Goal: Task Accomplishment & Management: Use online tool/utility

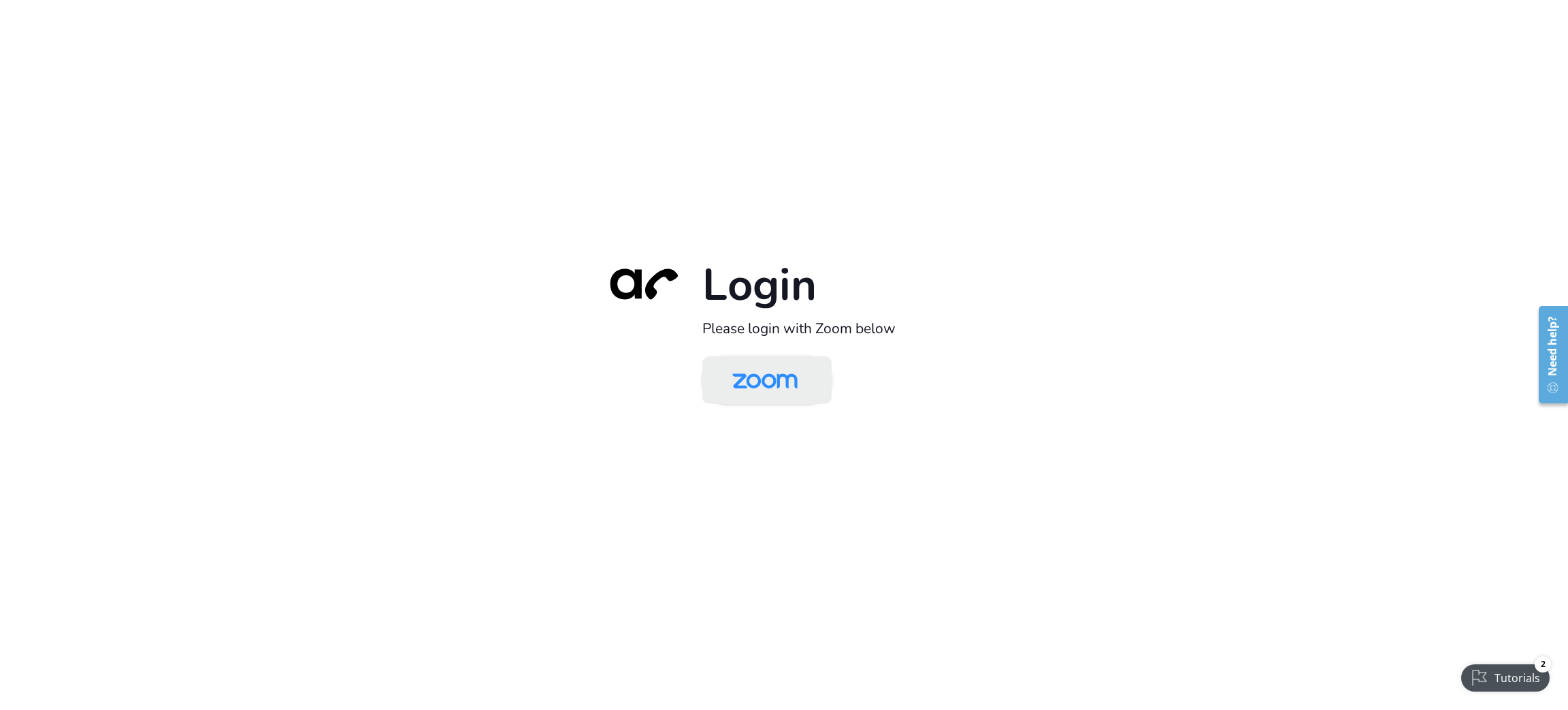
drag, startPoint x: 824, startPoint y: 383, endPoint x: 824, endPoint y: 391, distance: 8.0
click at [824, 383] on link at bounding box center [767, 379] width 130 height 47
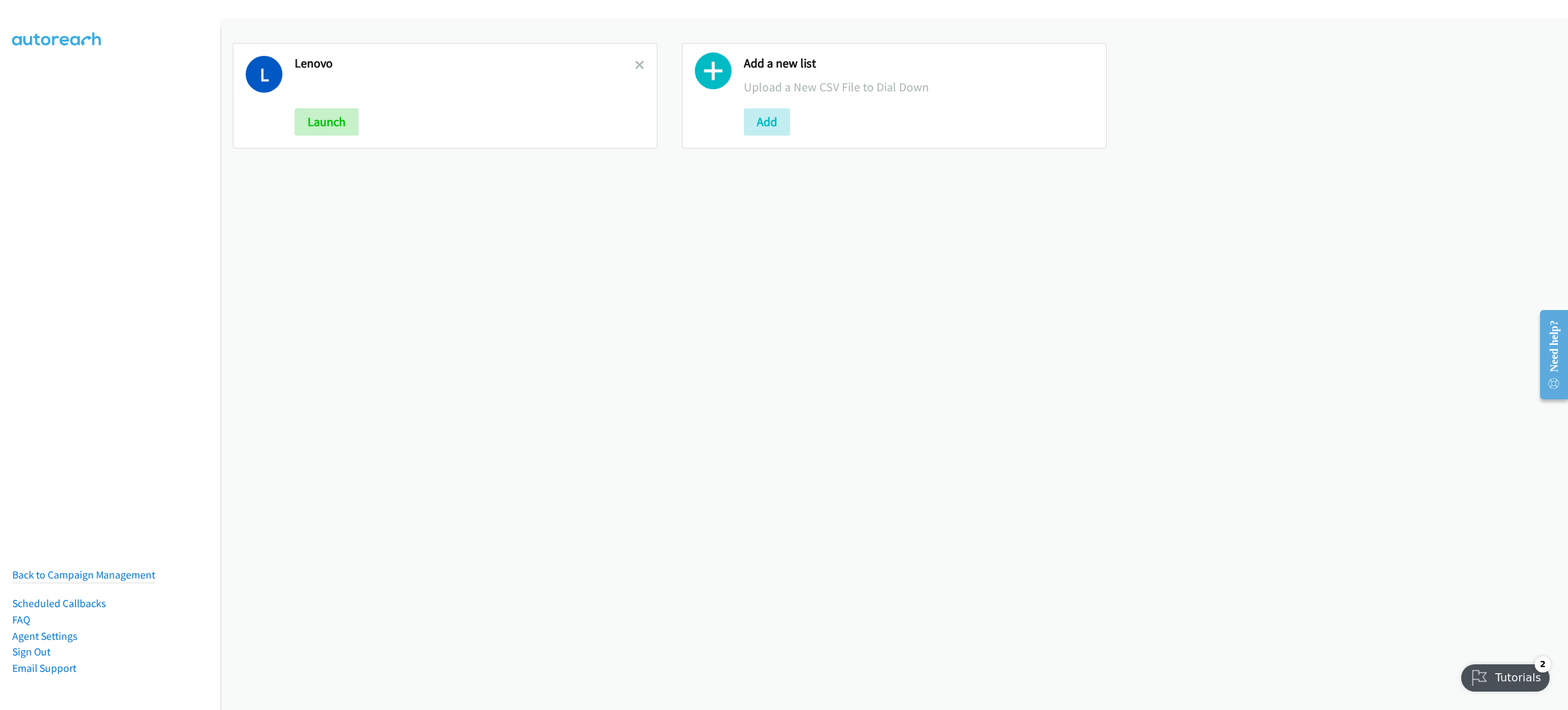
click at [1276, 358] on div "L Lenovo Launch Add a new list Upload a New CSV File to Dial Down Add" at bounding box center [894, 364] width 1348 height 691
click at [635, 61] on icon at bounding box center [640, 66] width 9 height 9
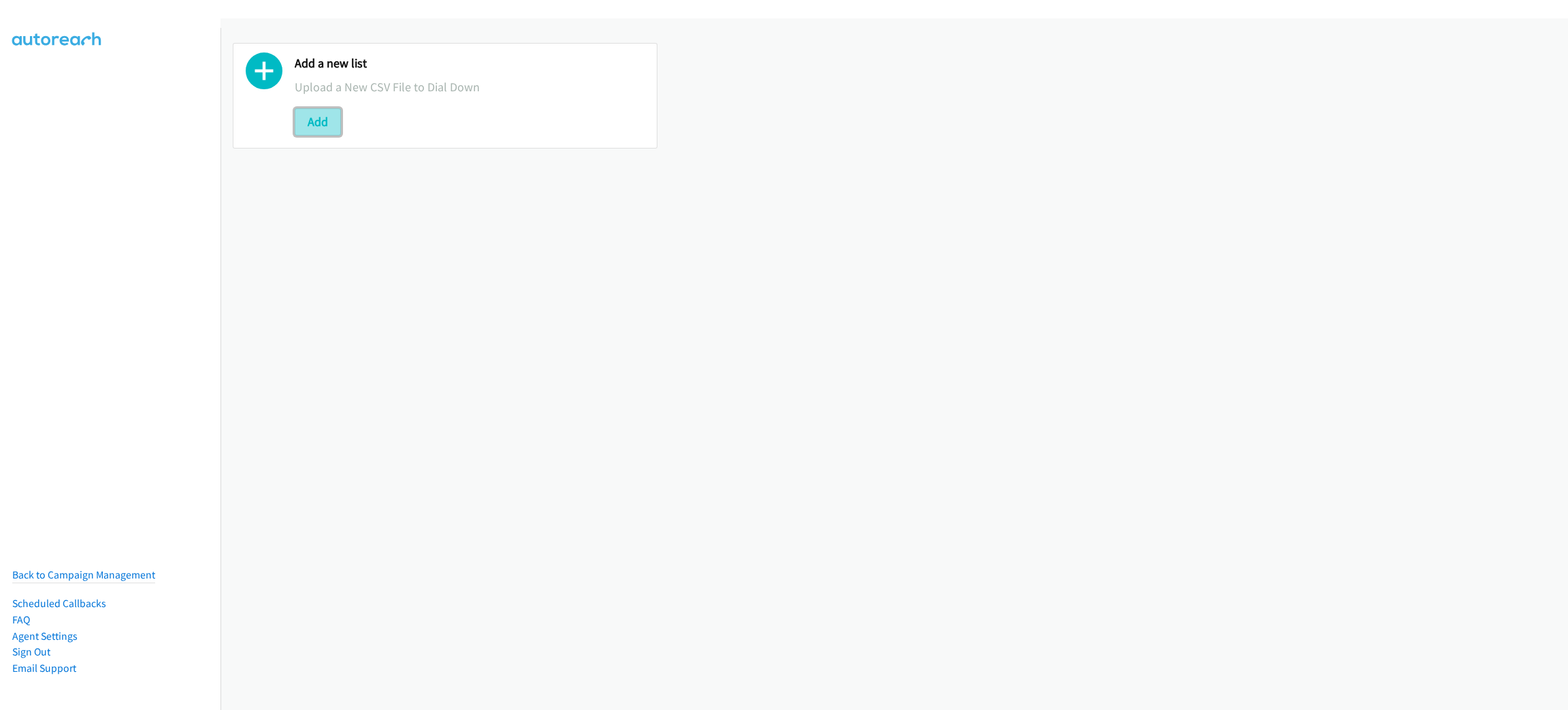
click at [314, 126] on button "Add" at bounding box center [318, 122] width 47 height 27
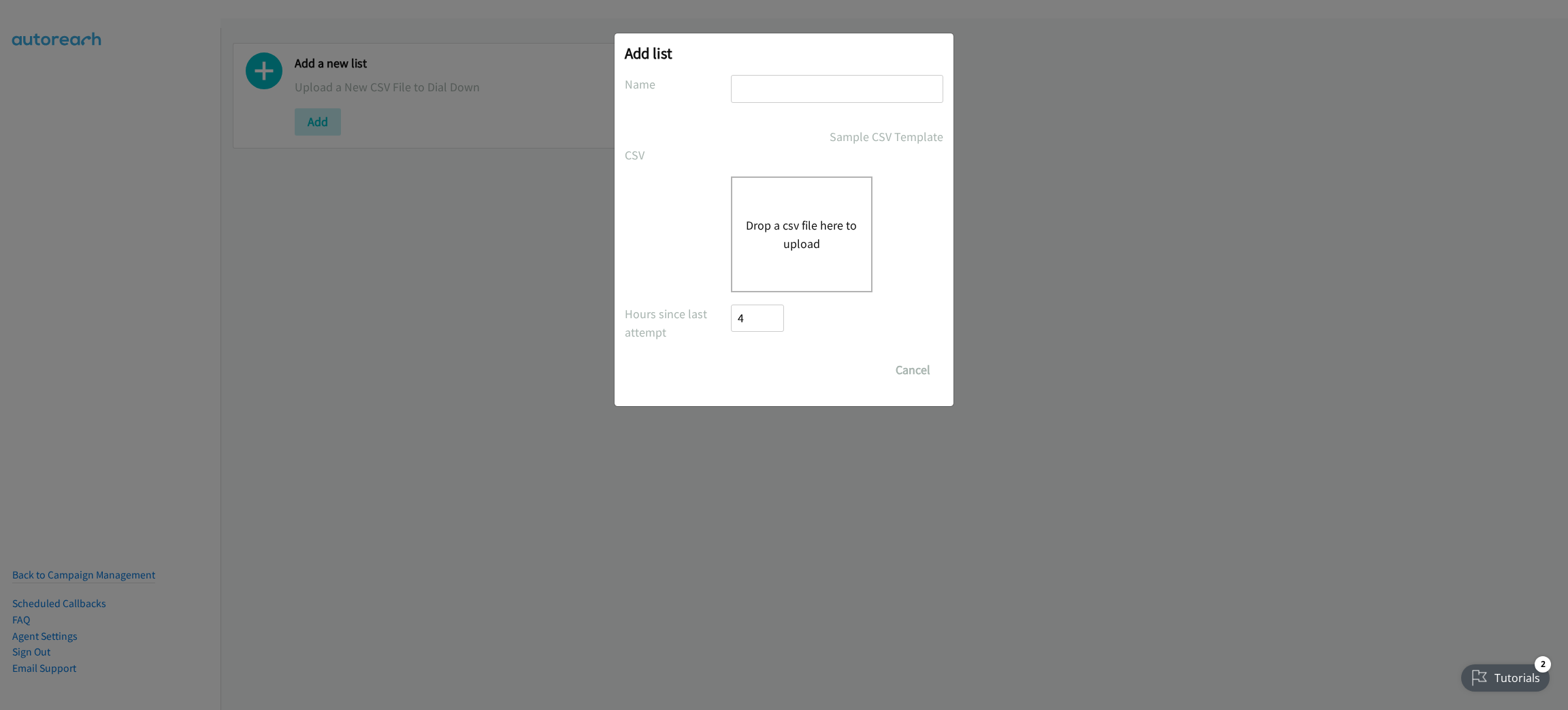
click at [789, 218] on button "Drop a csv file here to upload" at bounding box center [802, 234] width 112 height 36
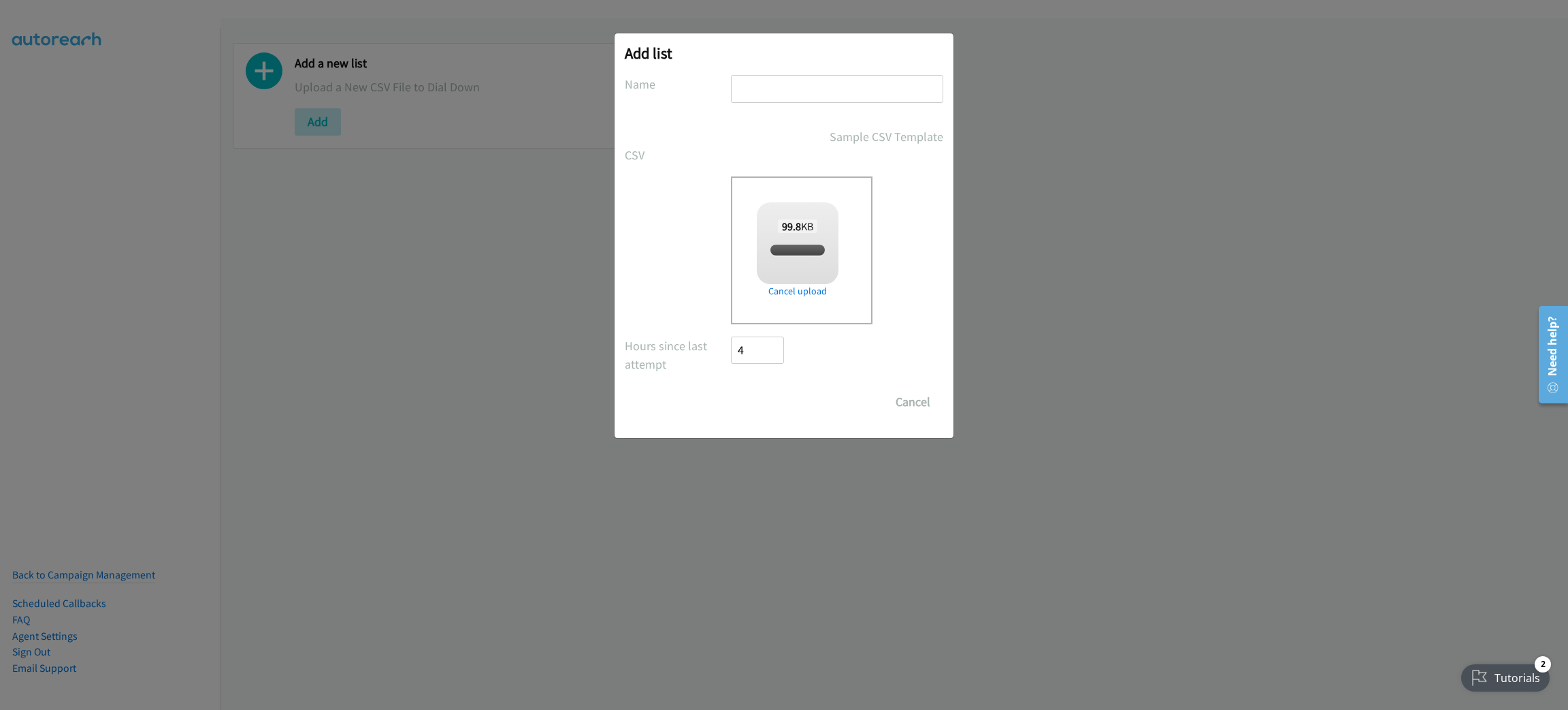
checkbox input "true"
click at [810, 84] on input "text" at bounding box center [838, 89] width 212 height 28
type input "NETAPP"
click at [767, 393] on input "Save List" at bounding box center [767, 401] width 71 height 27
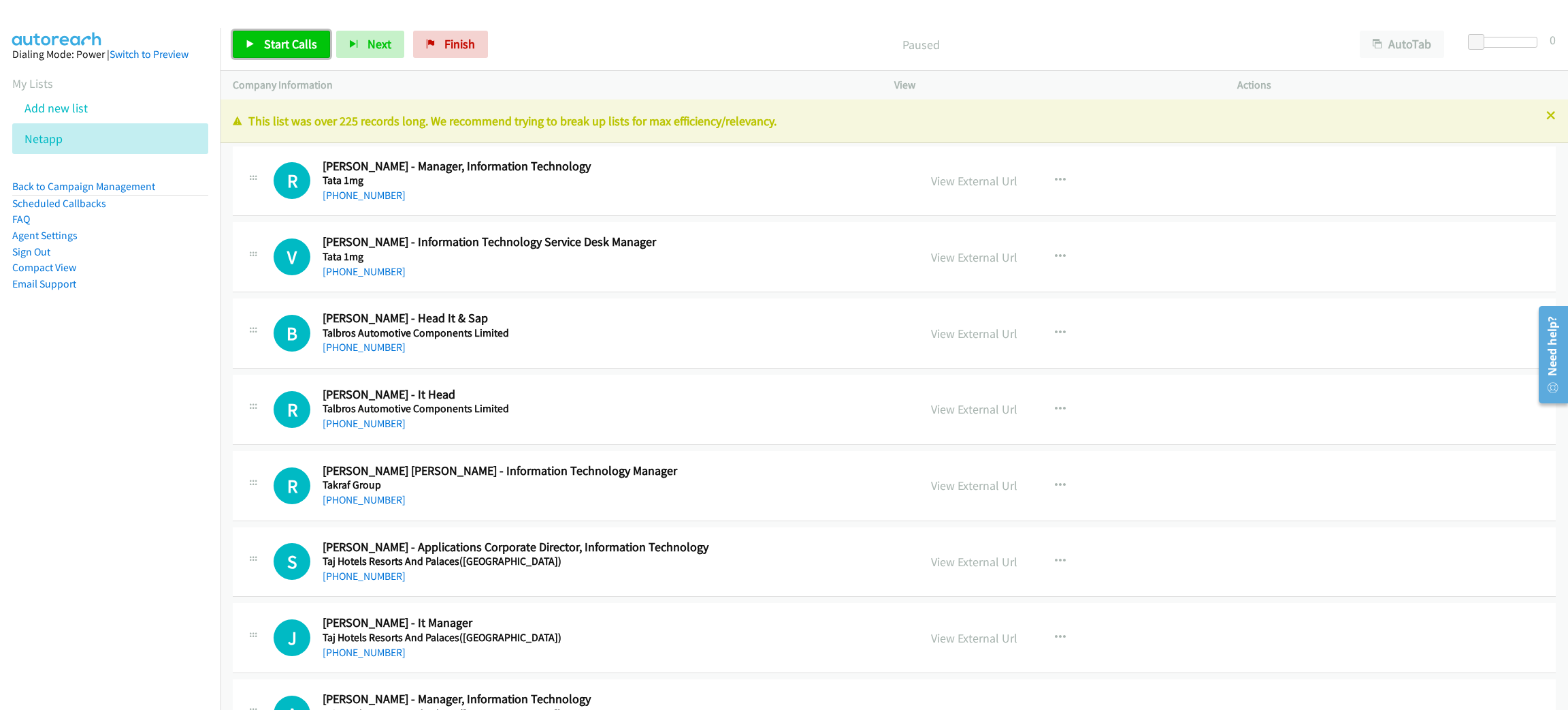
click at [281, 40] on span "Start Calls" at bounding box center [291, 44] width 53 height 16
click at [264, 38] on span "Pause" at bounding box center [279, 44] width 30 height 16
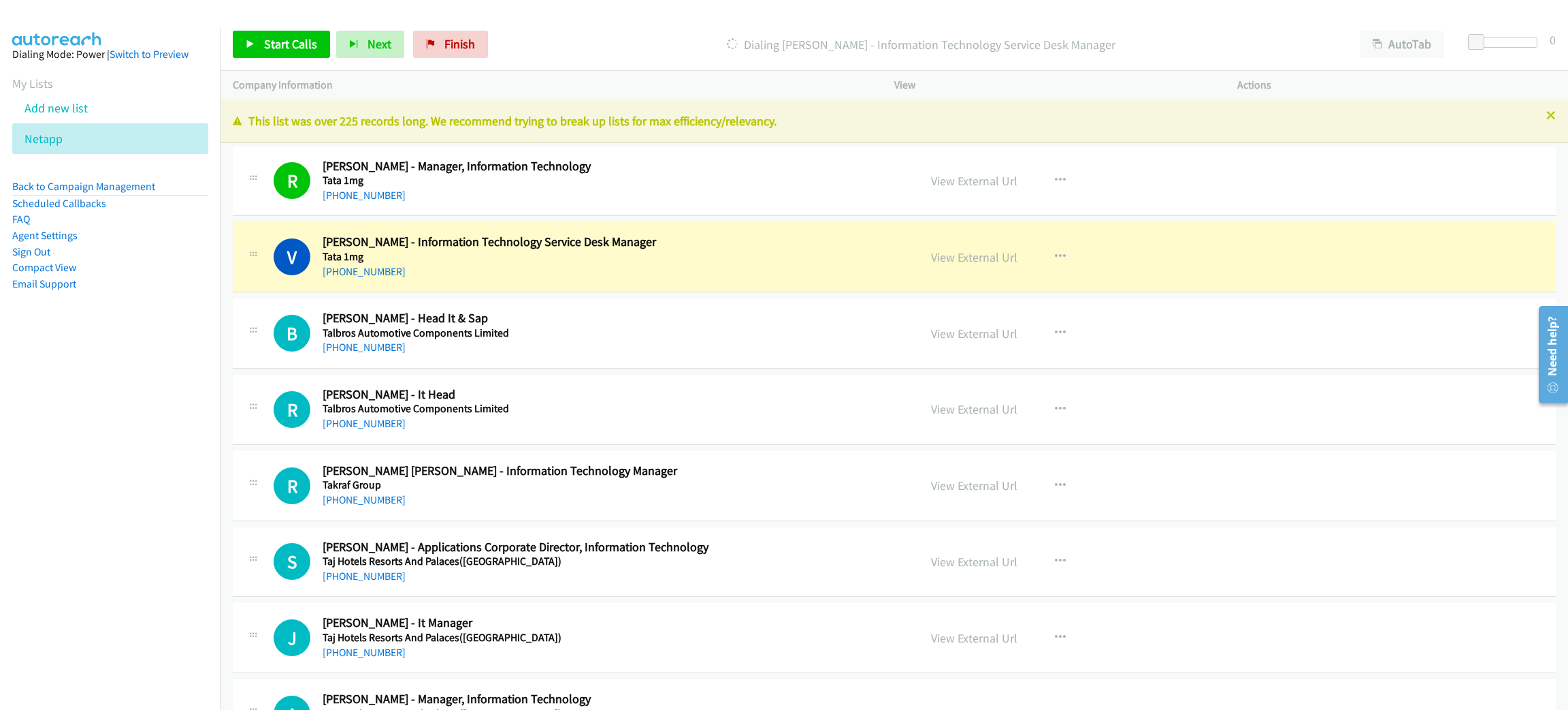
click at [938, 258] on link "View External Url" at bounding box center [974, 257] width 86 height 16
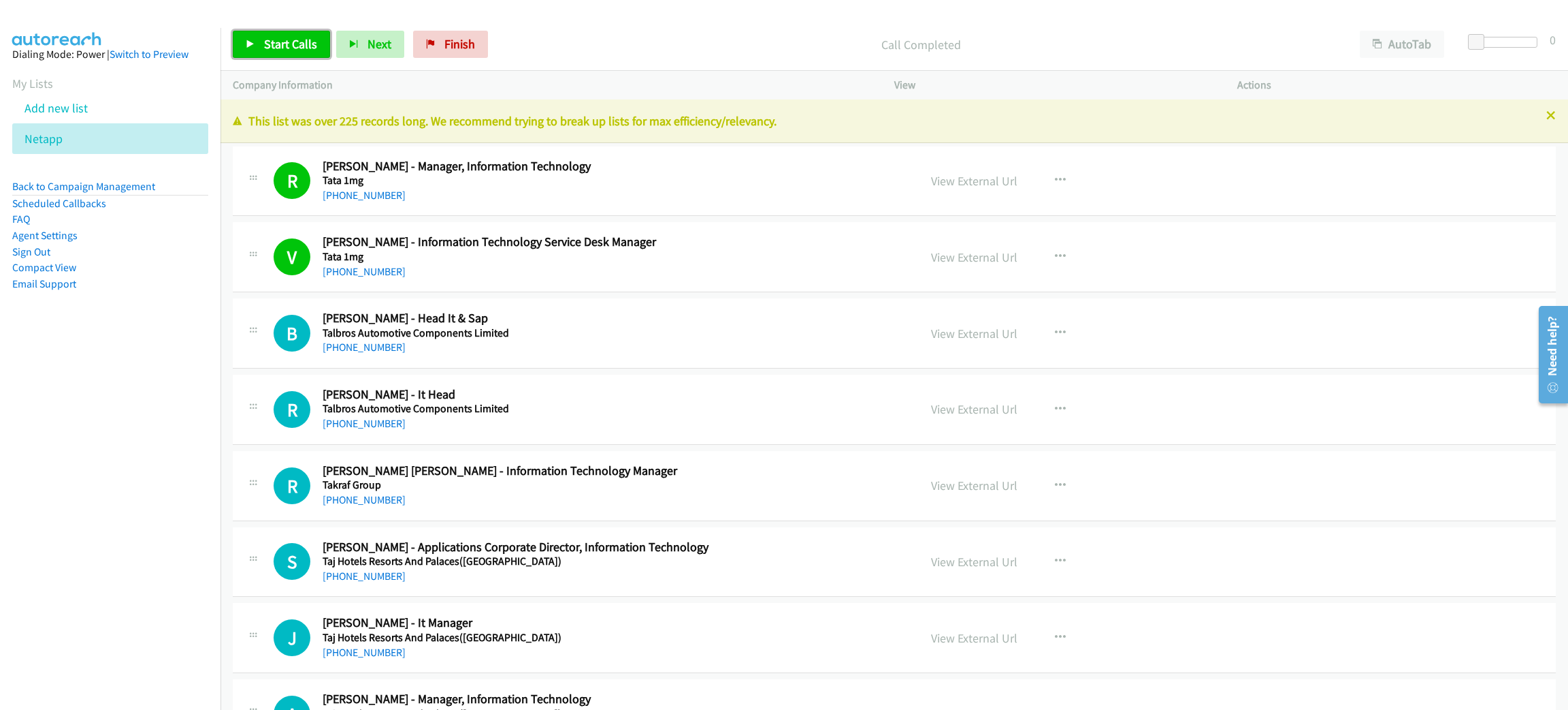
click at [305, 47] on span "Start Calls" at bounding box center [291, 44] width 53 height 16
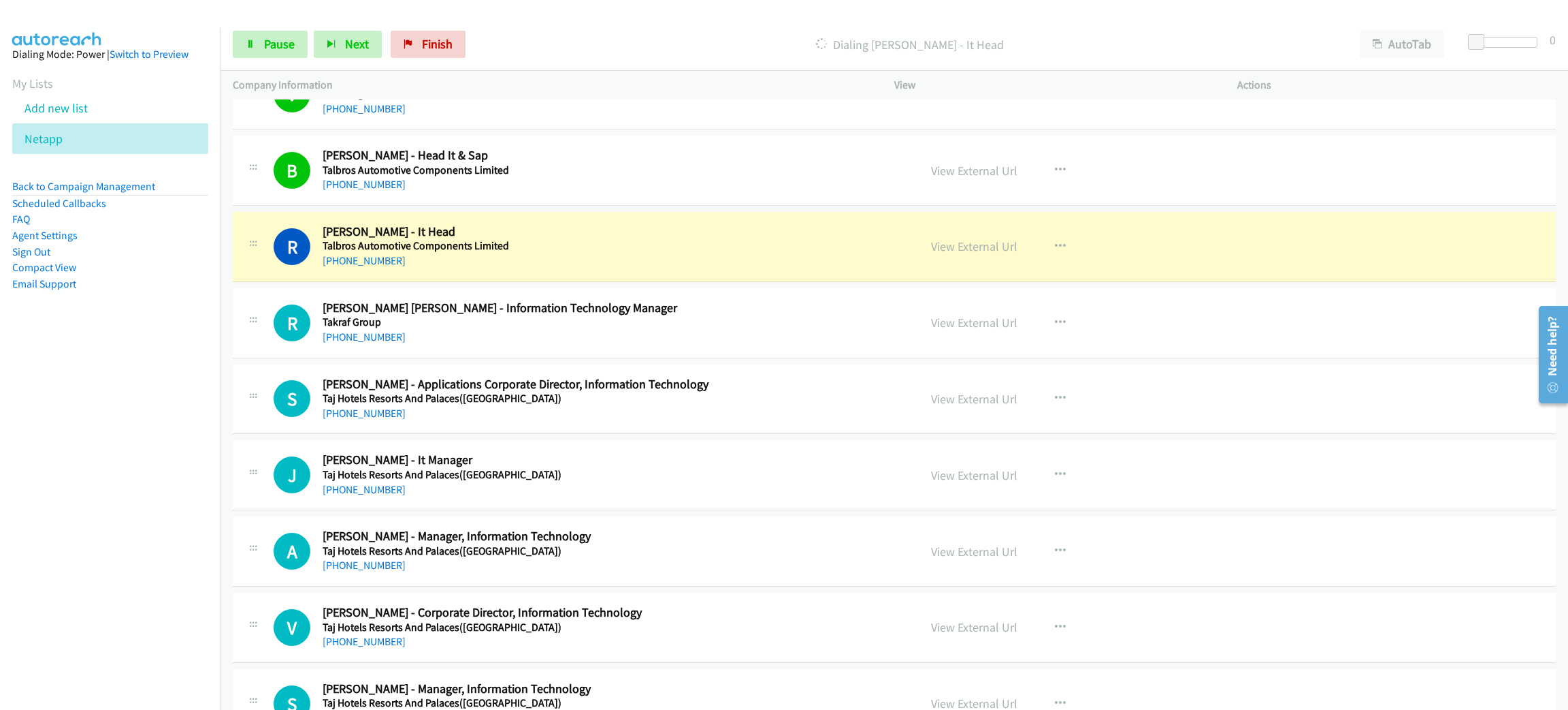
scroll to position [204, 0]
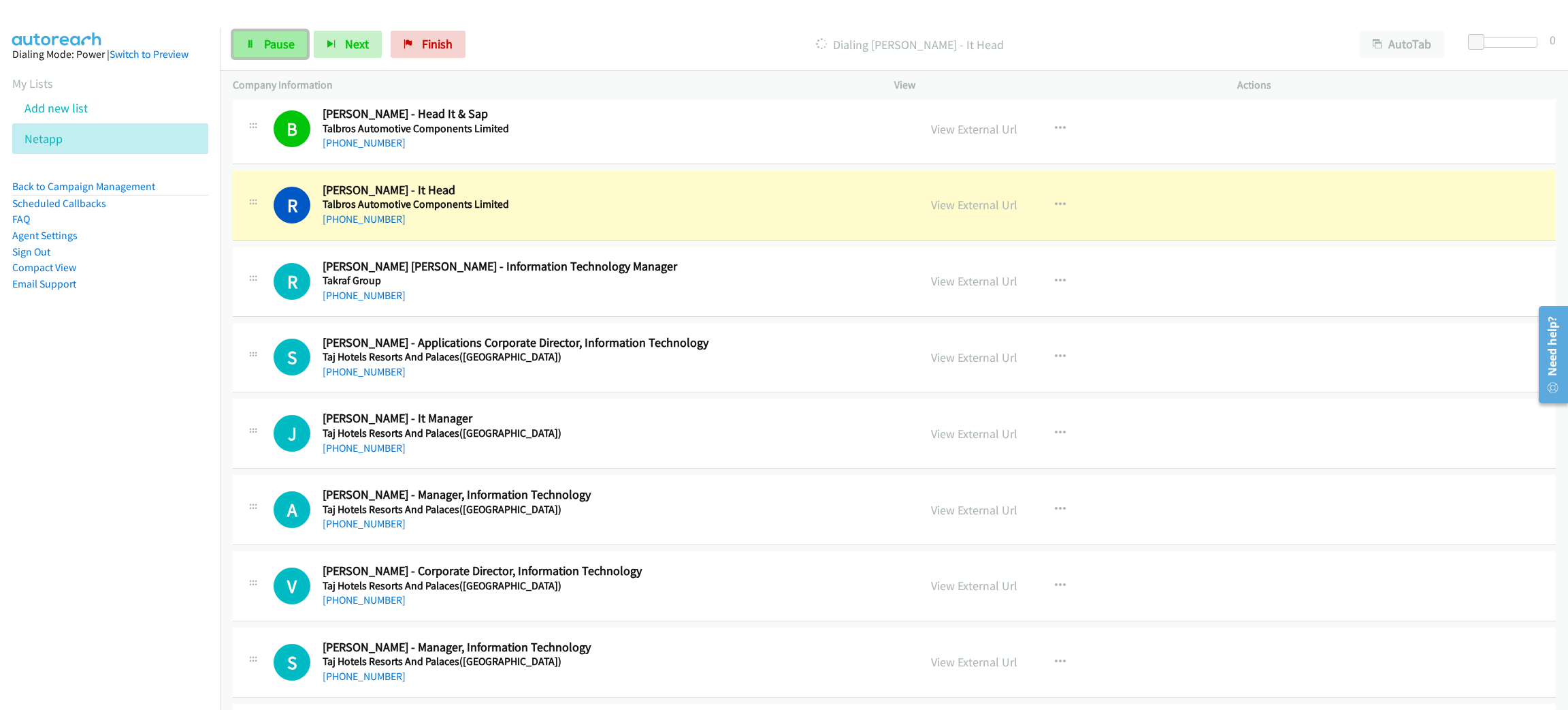
click at [264, 40] on span "Pause" at bounding box center [279, 44] width 30 height 16
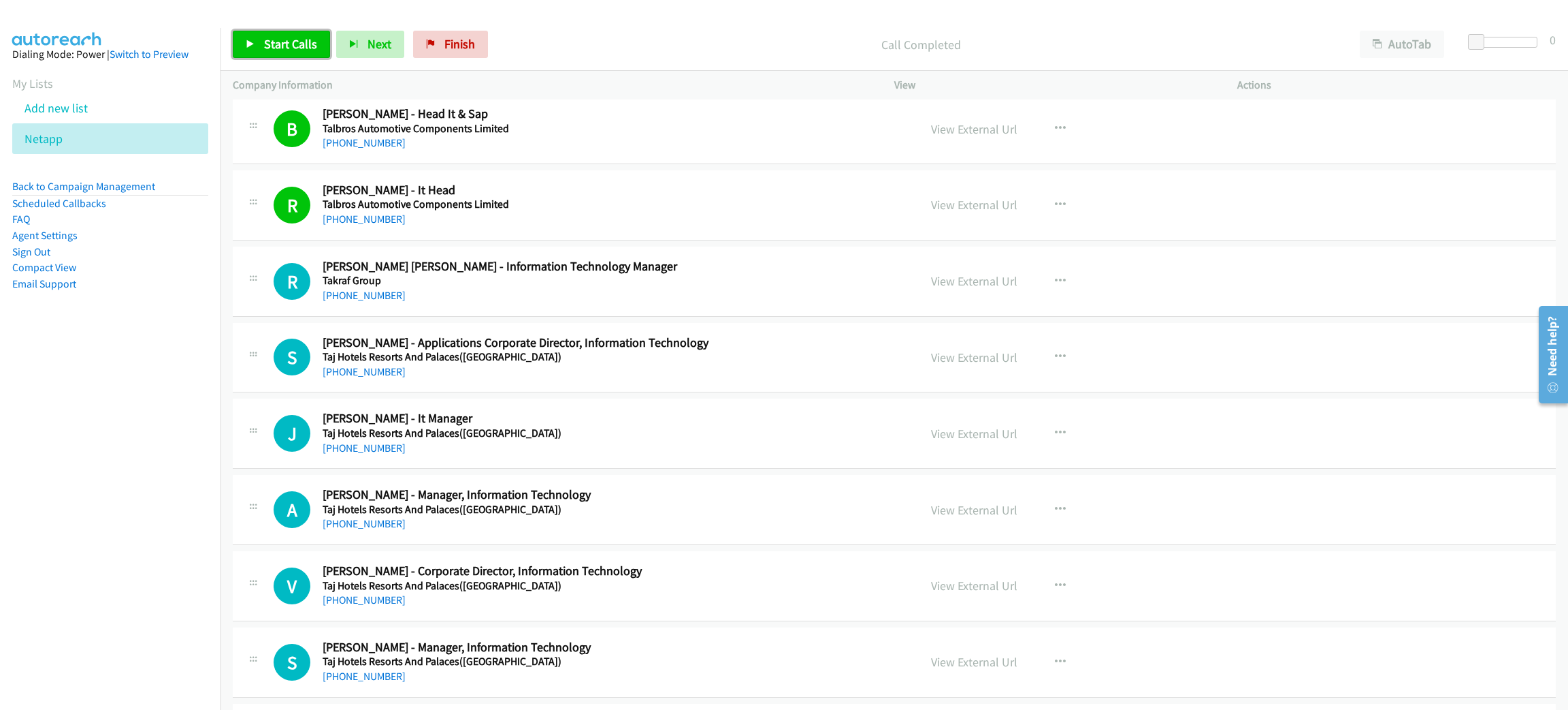
click at [299, 36] on span "Start Calls" at bounding box center [291, 44] width 53 height 16
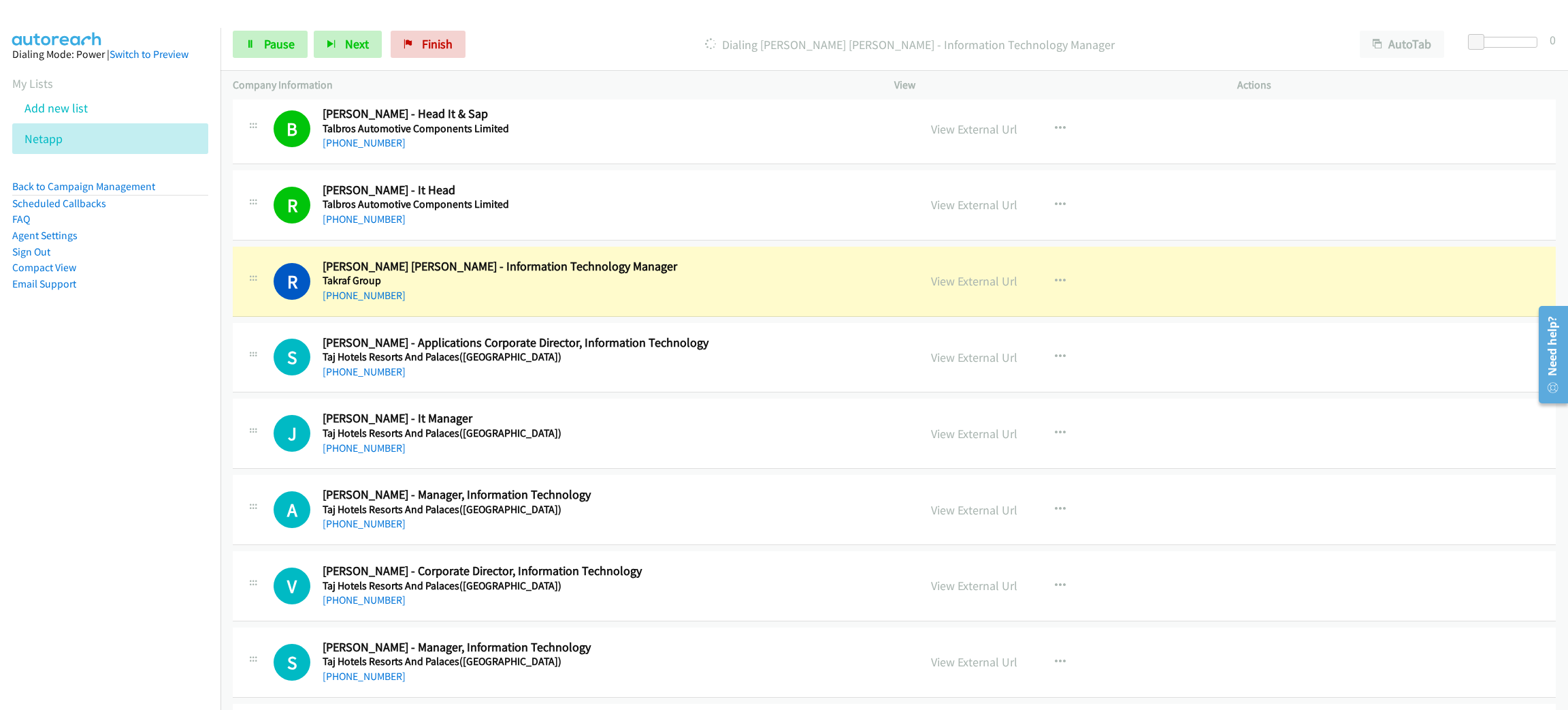
click at [688, 281] on h5 "Takraf Group" at bounding box center [608, 281] width 571 height 14
click at [279, 45] on span "Pause" at bounding box center [279, 44] width 30 height 16
click at [995, 282] on link "View External Url" at bounding box center [974, 281] width 86 height 16
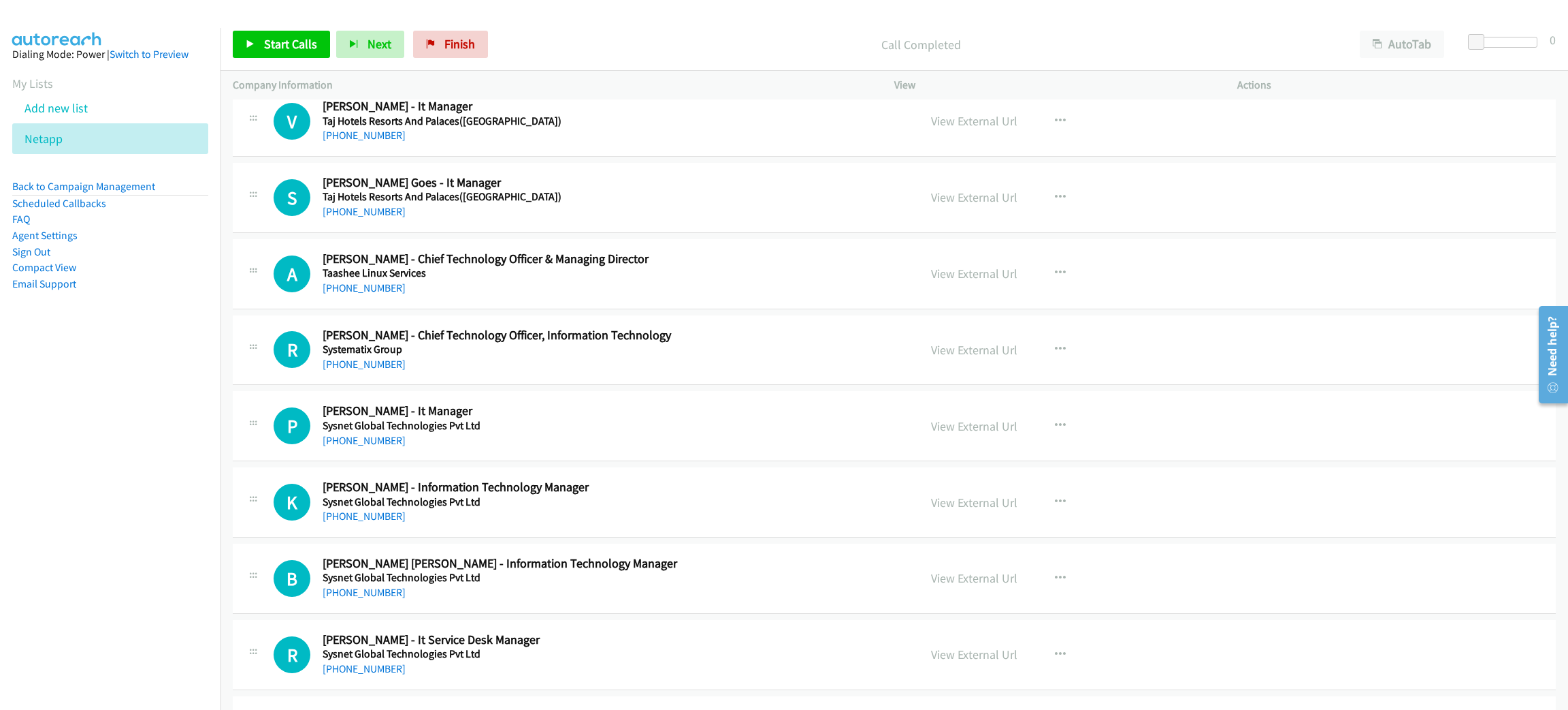
scroll to position [1123, 0]
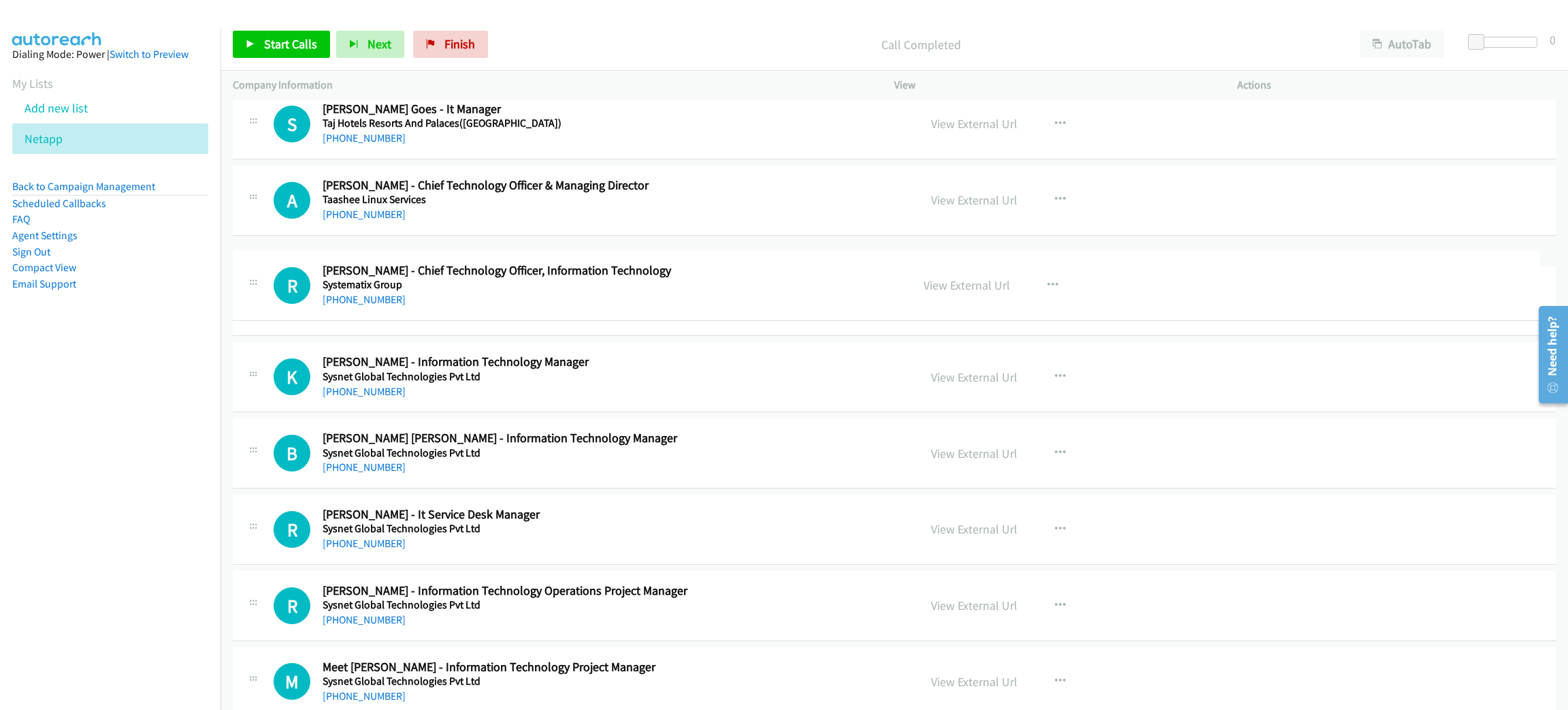
drag, startPoint x: 313, startPoint y: 272, endPoint x: 582, endPoint y: 265, distance: 269.1
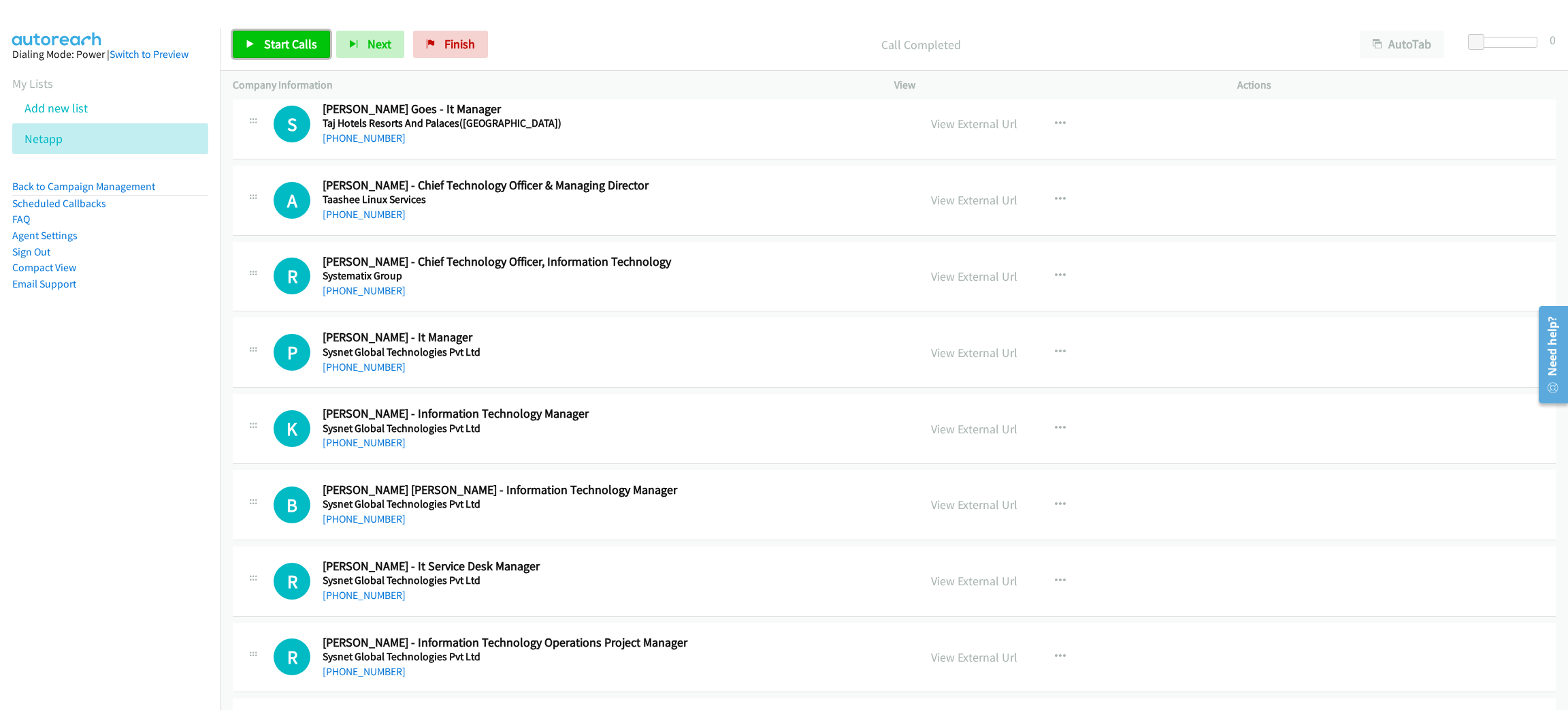
click at [266, 49] on span "Start Calls" at bounding box center [291, 44] width 53 height 16
click at [264, 61] on div "Start Calls Pause Next Finish [PERSON_NAME] - It Manager AutoTab AutoTab 0" at bounding box center [894, 45] width 1348 height 53
click at [264, 53] on link "Pause" at bounding box center [270, 43] width 75 height 27
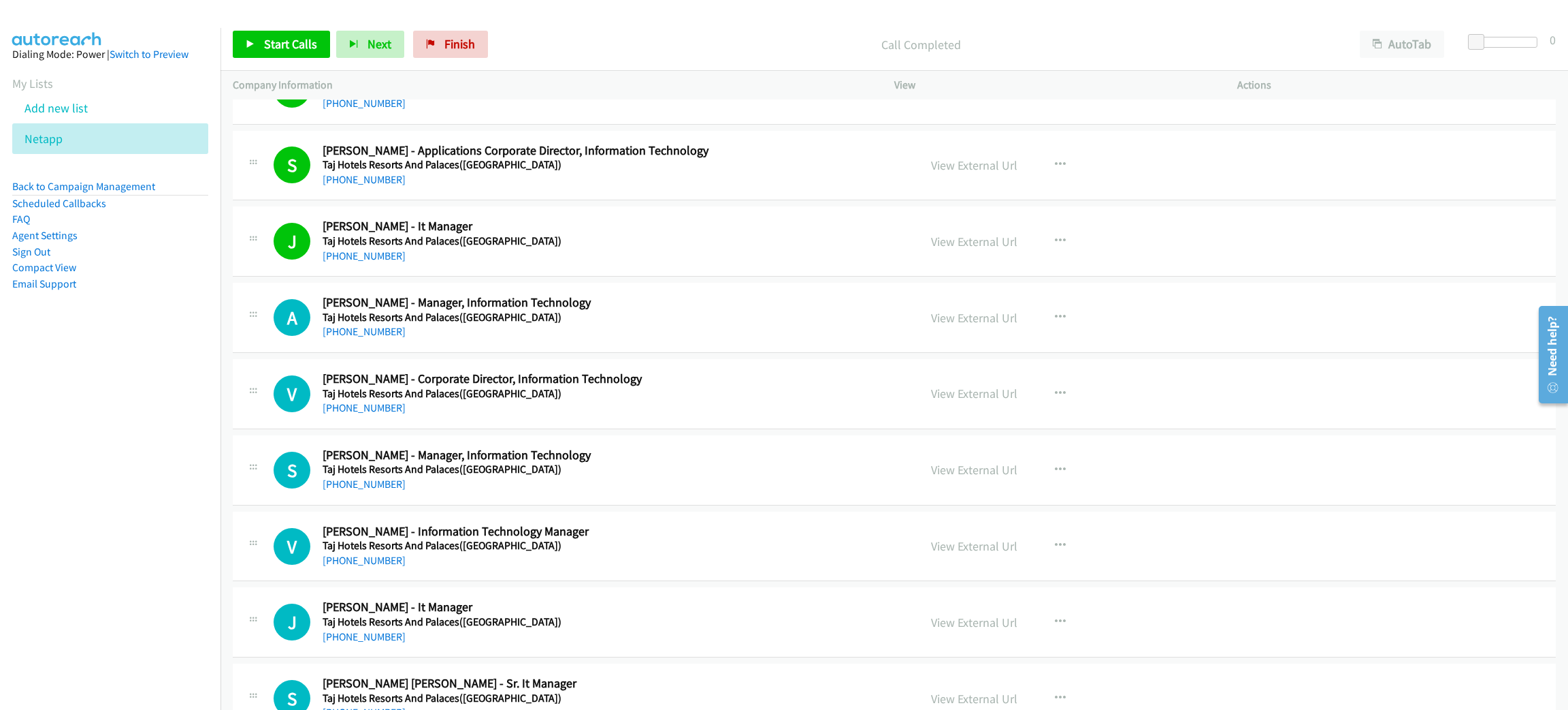
scroll to position [409, 0]
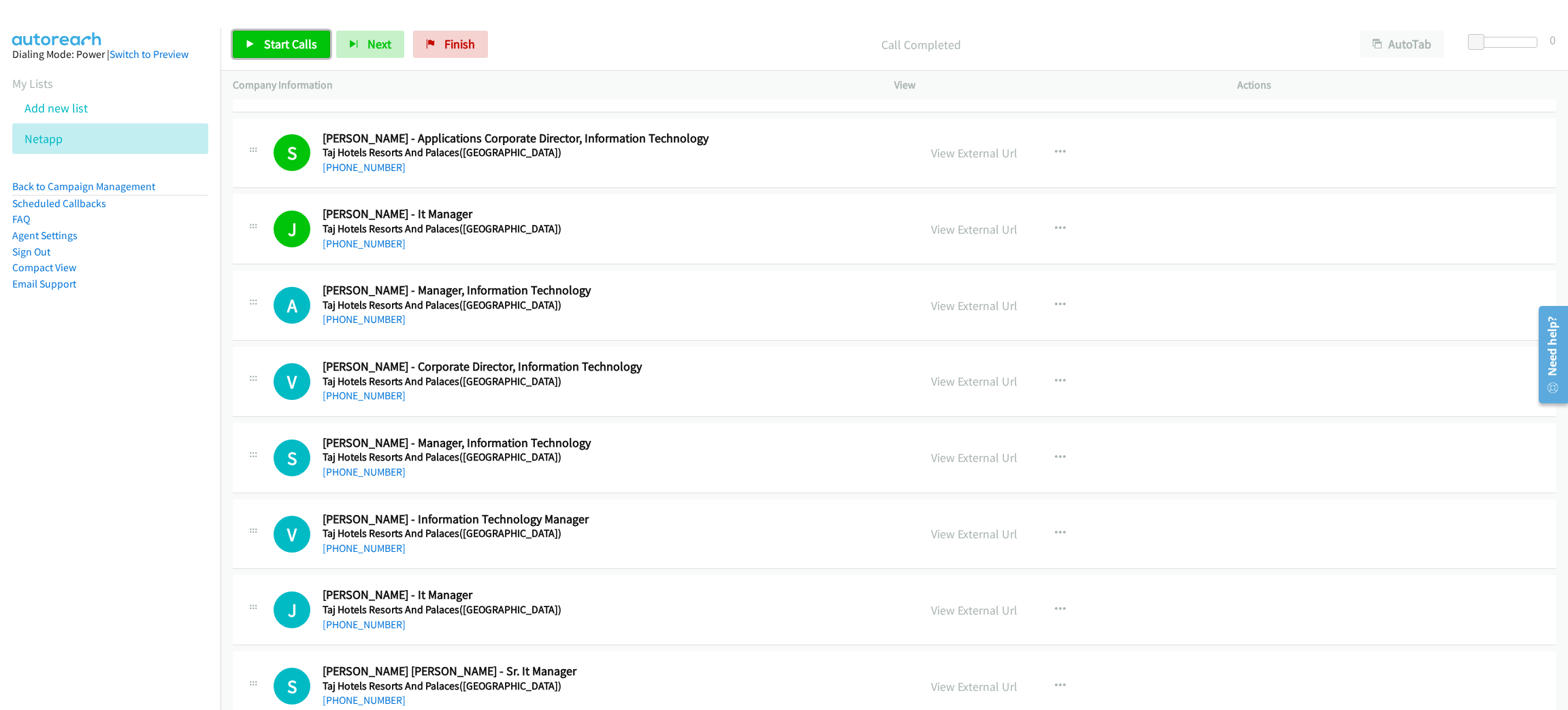
click at [289, 31] on link "Start Calls" at bounding box center [281, 43] width 98 height 27
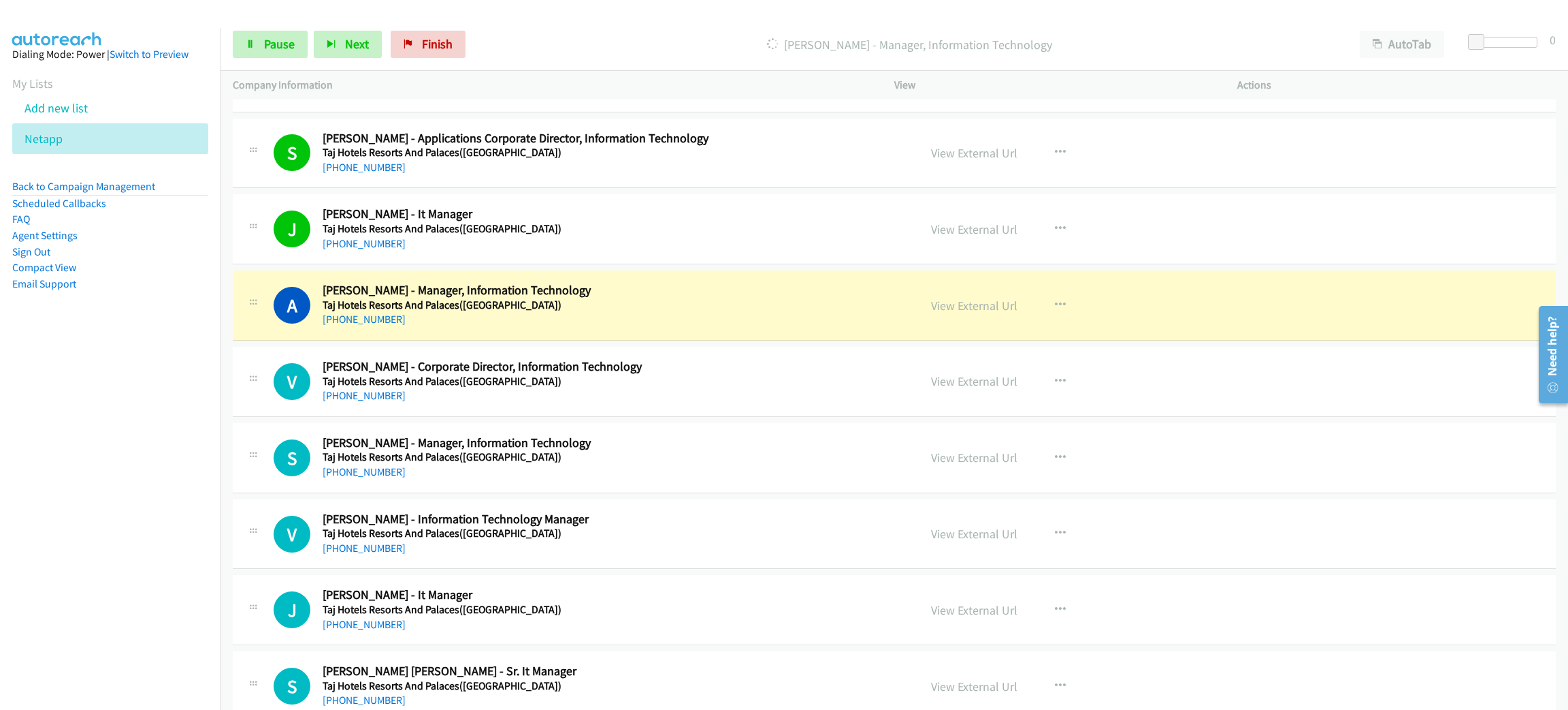
drag, startPoint x: 626, startPoint y: 303, endPoint x: 641, endPoint y: 293, distance: 18.0
click at [627, 310] on h5 "Taj Hotels Resorts And Palaces([GEOGRAPHIC_DATA])" at bounding box center [608, 305] width 571 height 14
click at [947, 312] on link "View External Url" at bounding box center [974, 306] width 86 height 16
click at [257, 44] on link "Pause" at bounding box center [270, 43] width 75 height 27
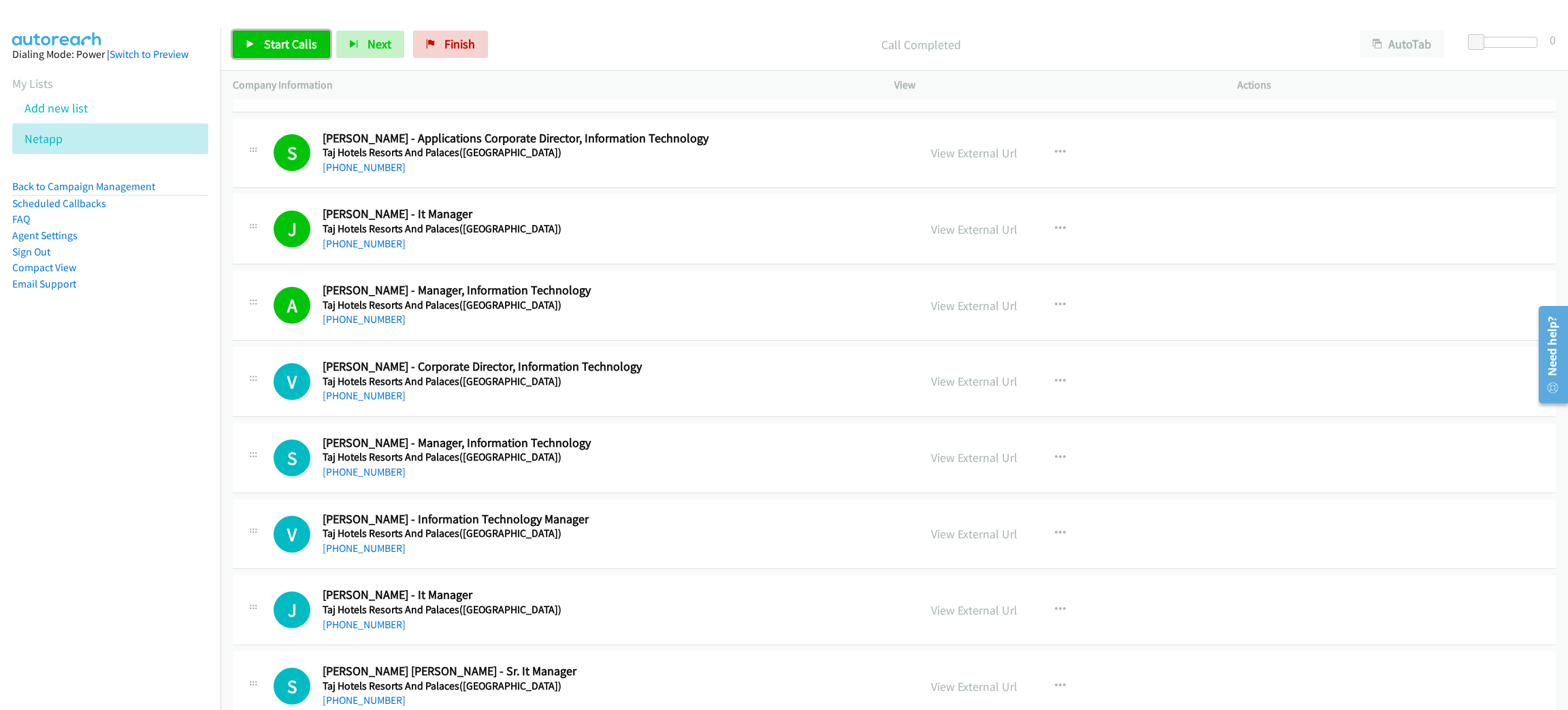
click at [298, 39] on span "Start Calls" at bounding box center [291, 44] width 53 height 16
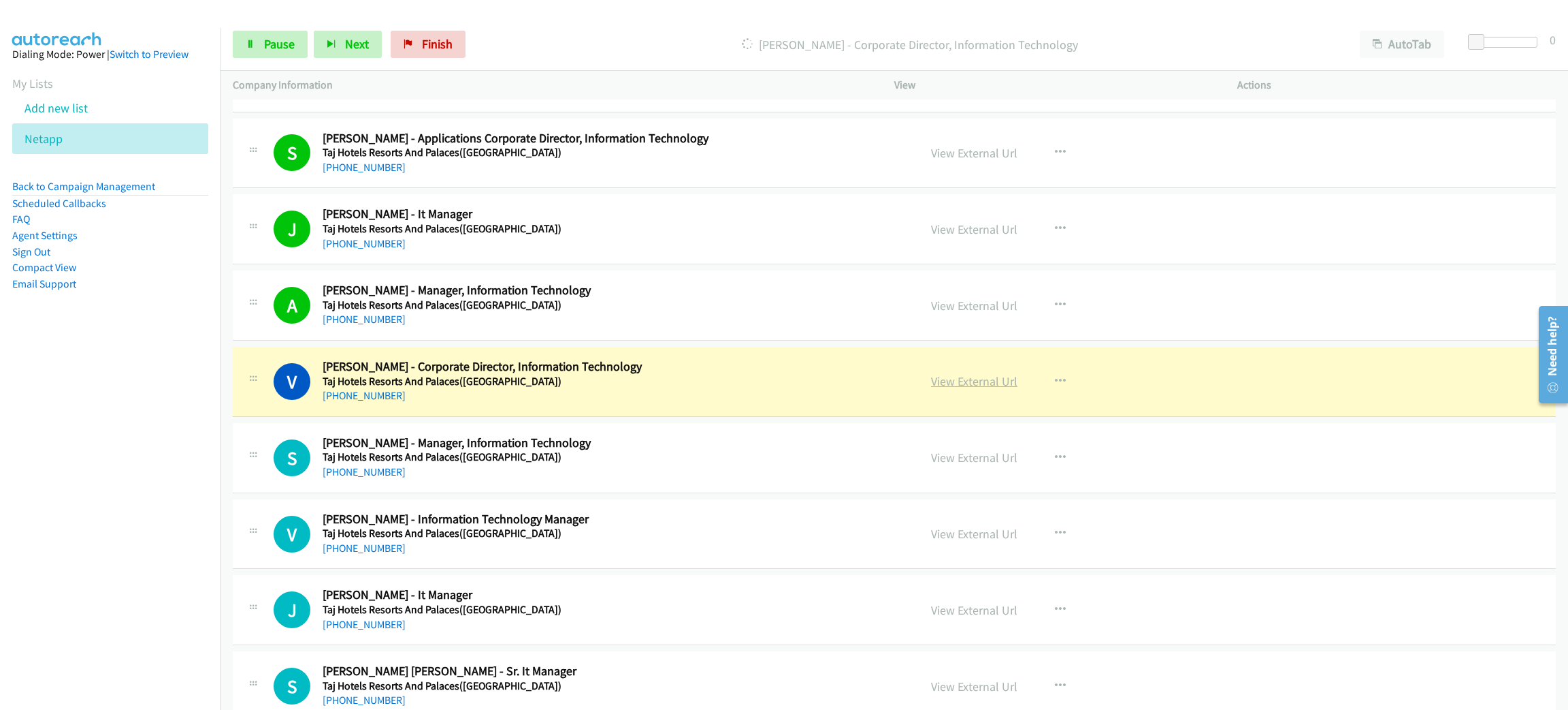
click at [991, 383] on link "View External Url" at bounding box center [974, 381] width 86 height 16
click at [252, 47] on icon at bounding box center [250, 45] width 9 height 9
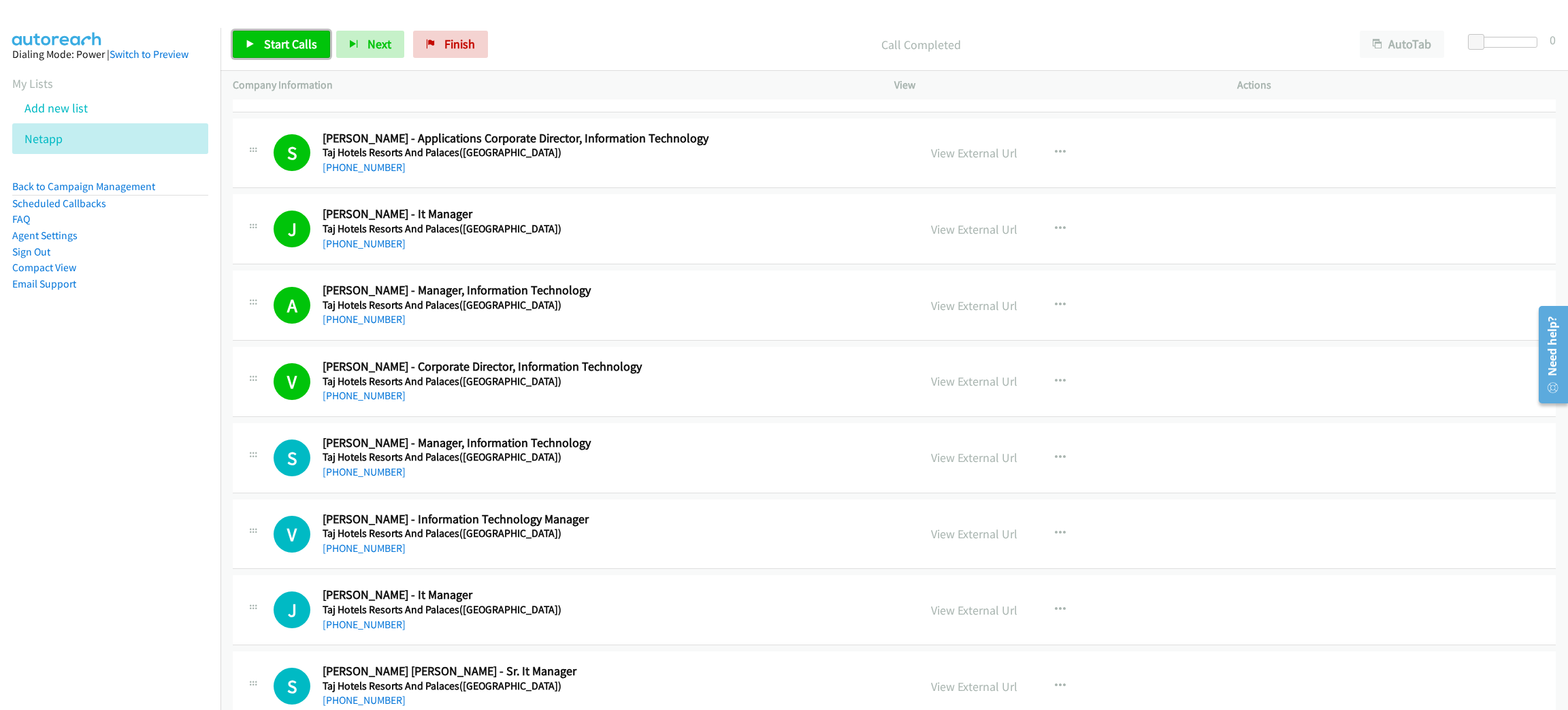
click at [288, 48] on span "Start Calls" at bounding box center [291, 44] width 53 height 16
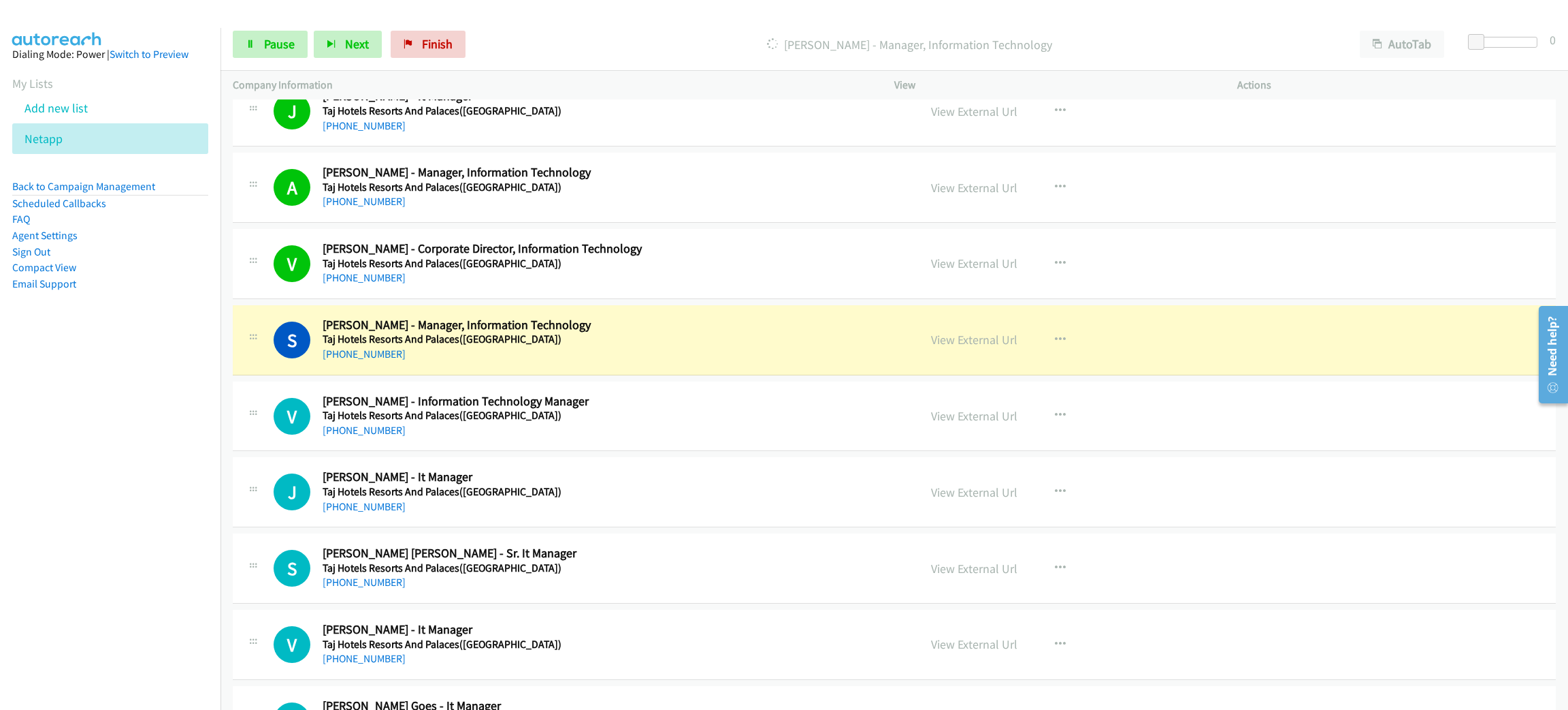
scroll to position [612, 0]
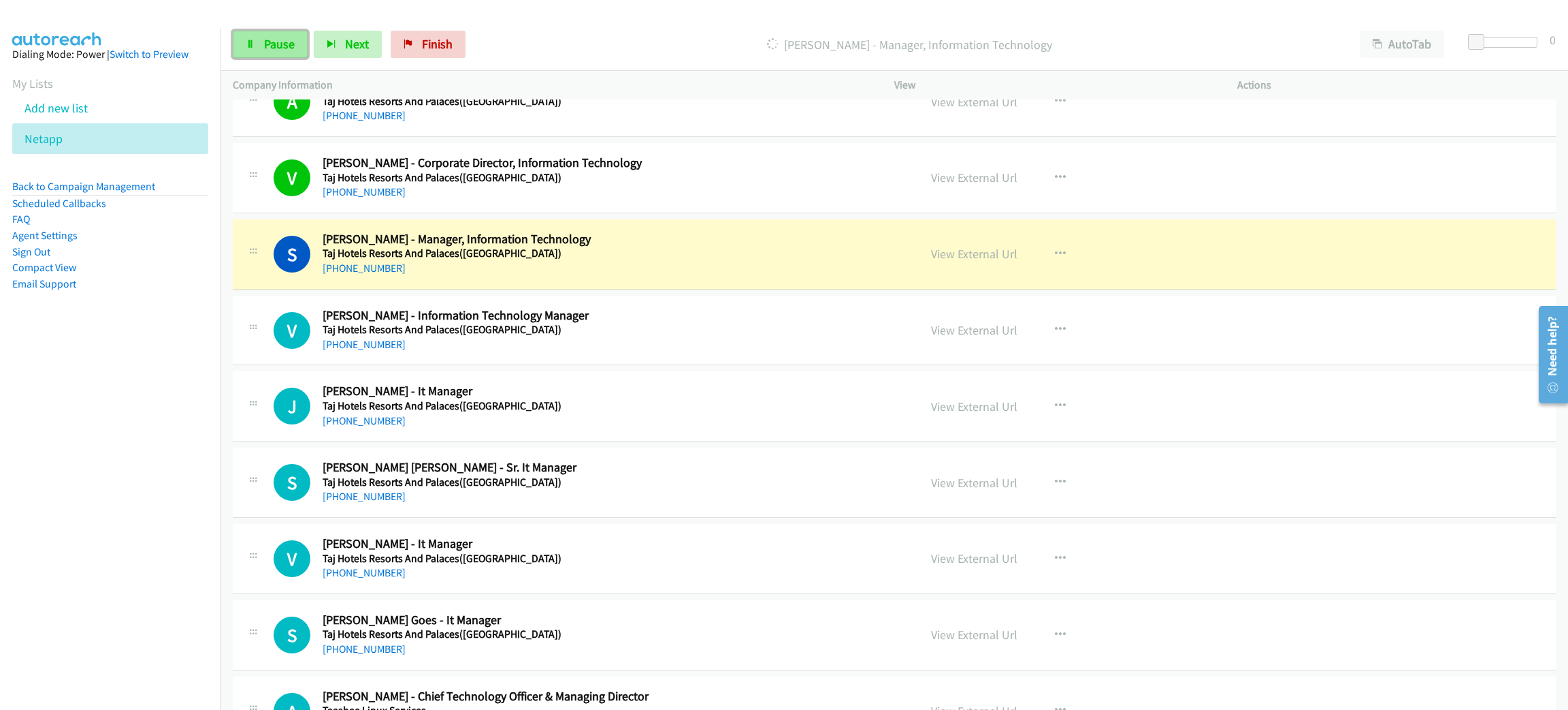
click at [275, 44] on span "Pause" at bounding box center [279, 44] width 30 height 16
click at [993, 255] on link "View External Url" at bounding box center [974, 254] width 86 height 16
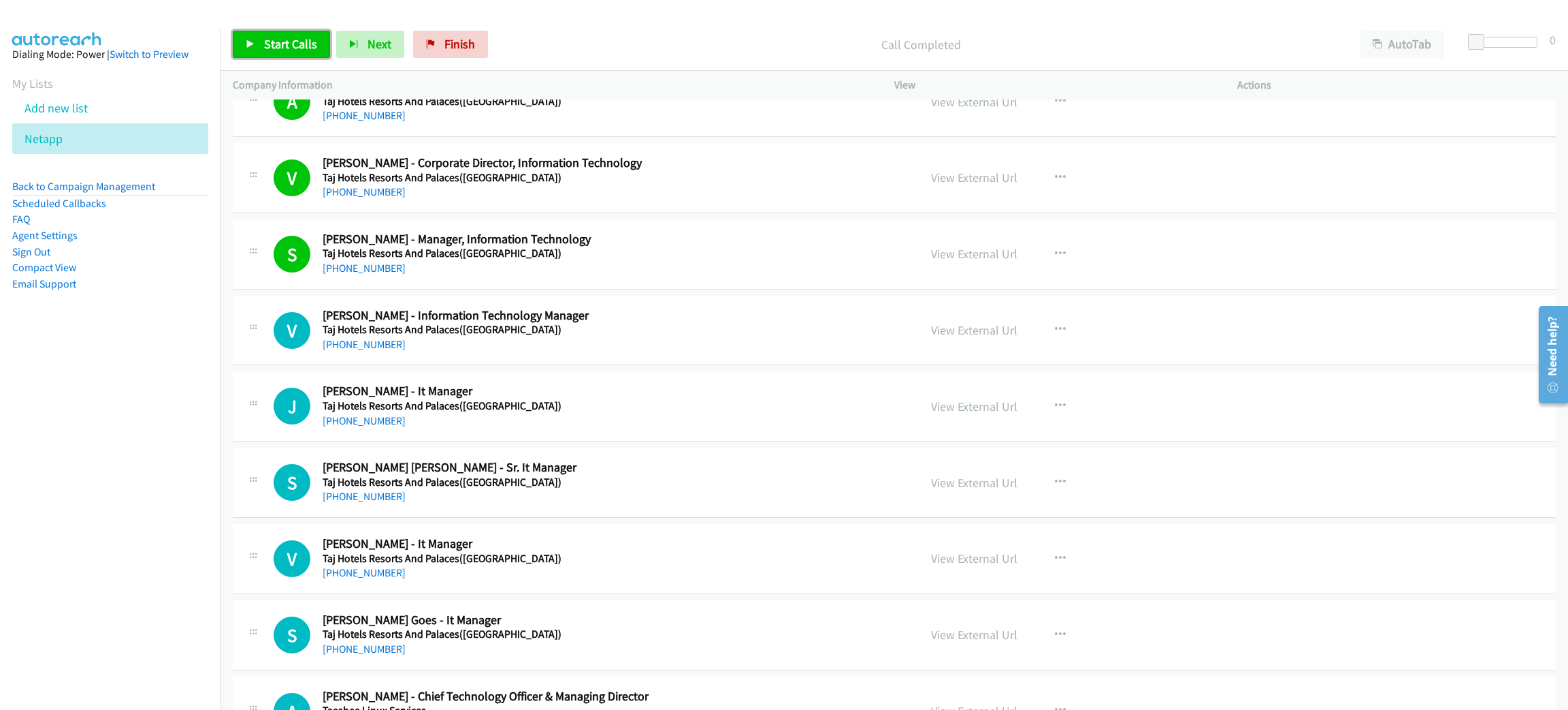
click at [306, 34] on link "Start Calls" at bounding box center [281, 43] width 98 height 27
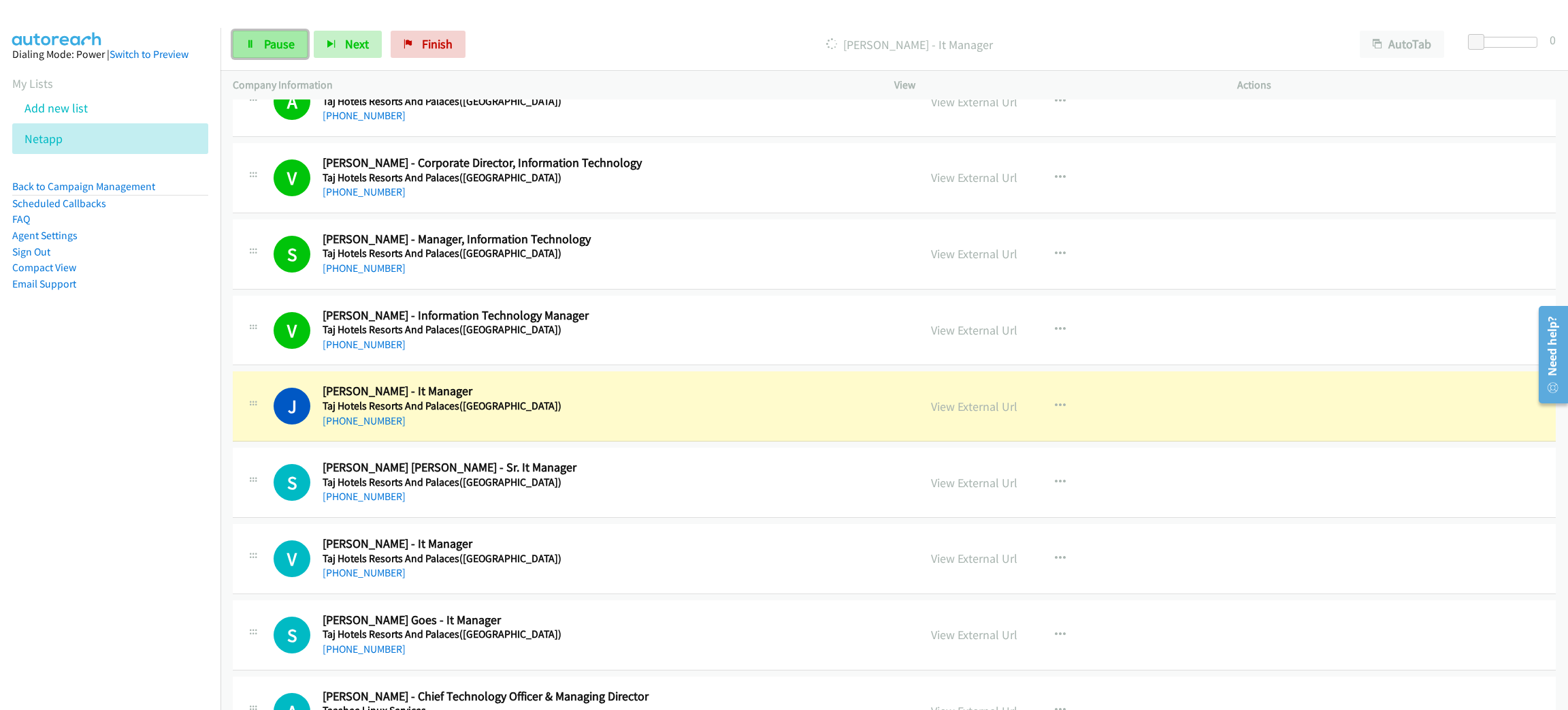
click at [279, 53] on link "Pause" at bounding box center [270, 43] width 75 height 27
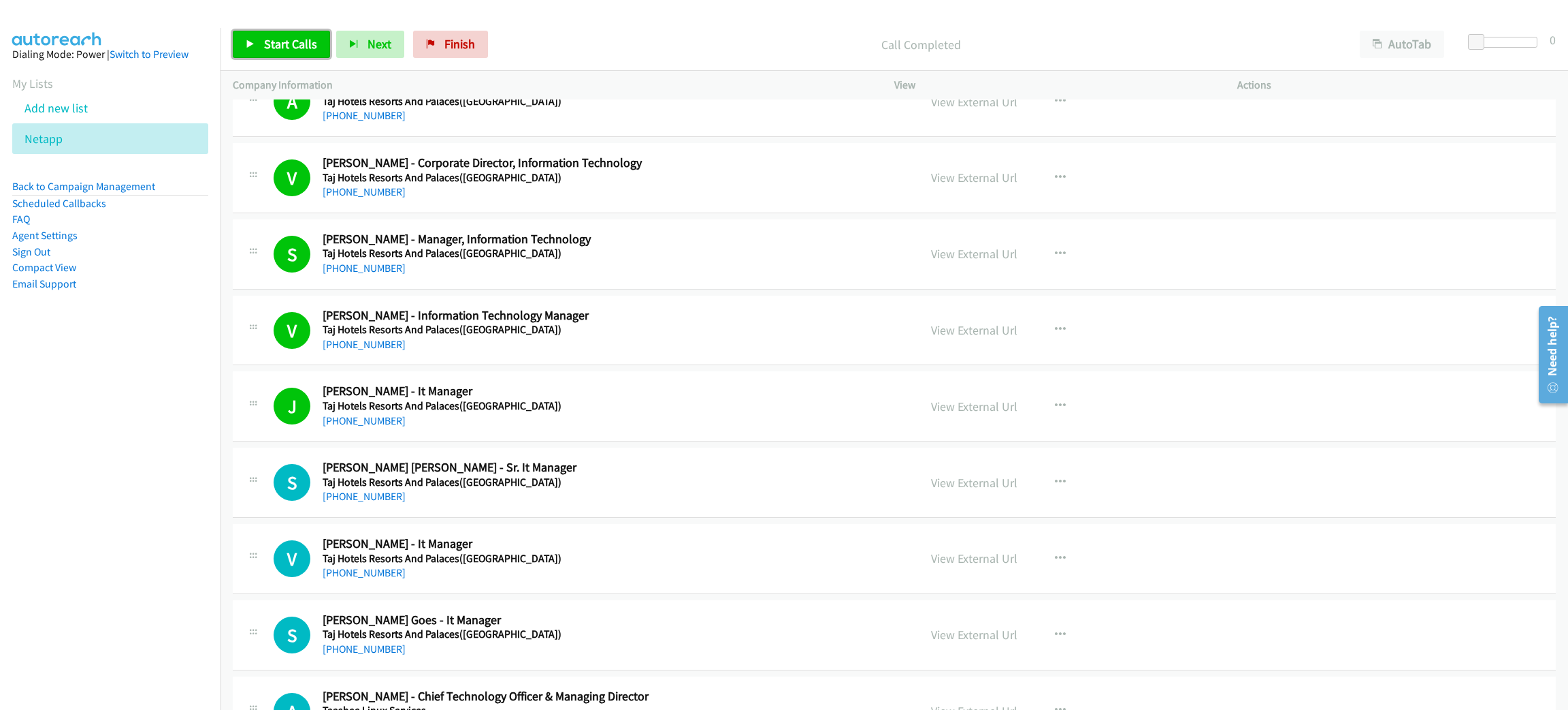
click at [293, 36] on span "Start Calls" at bounding box center [291, 44] width 53 height 16
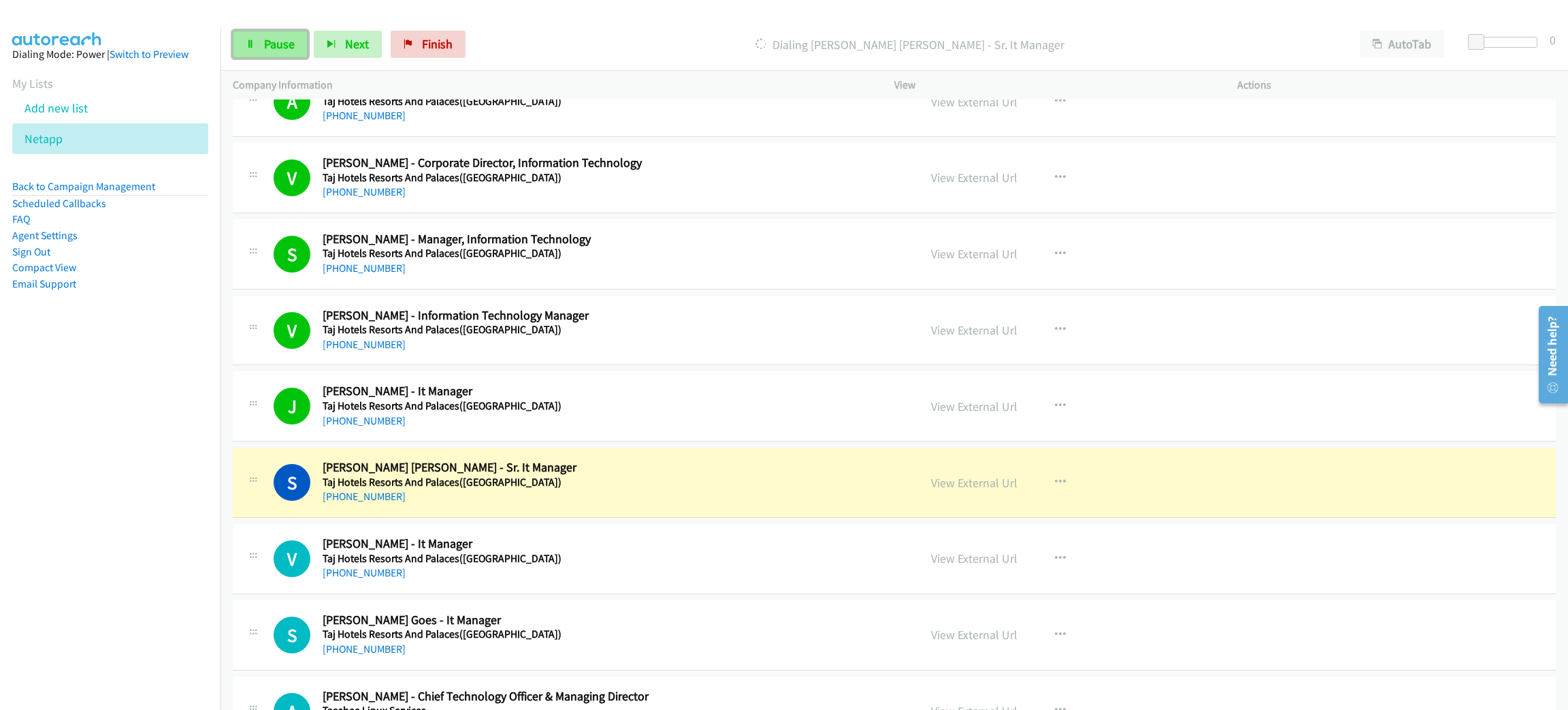
click at [252, 40] on icon at bounding box center [250, 45] width 9 height 9
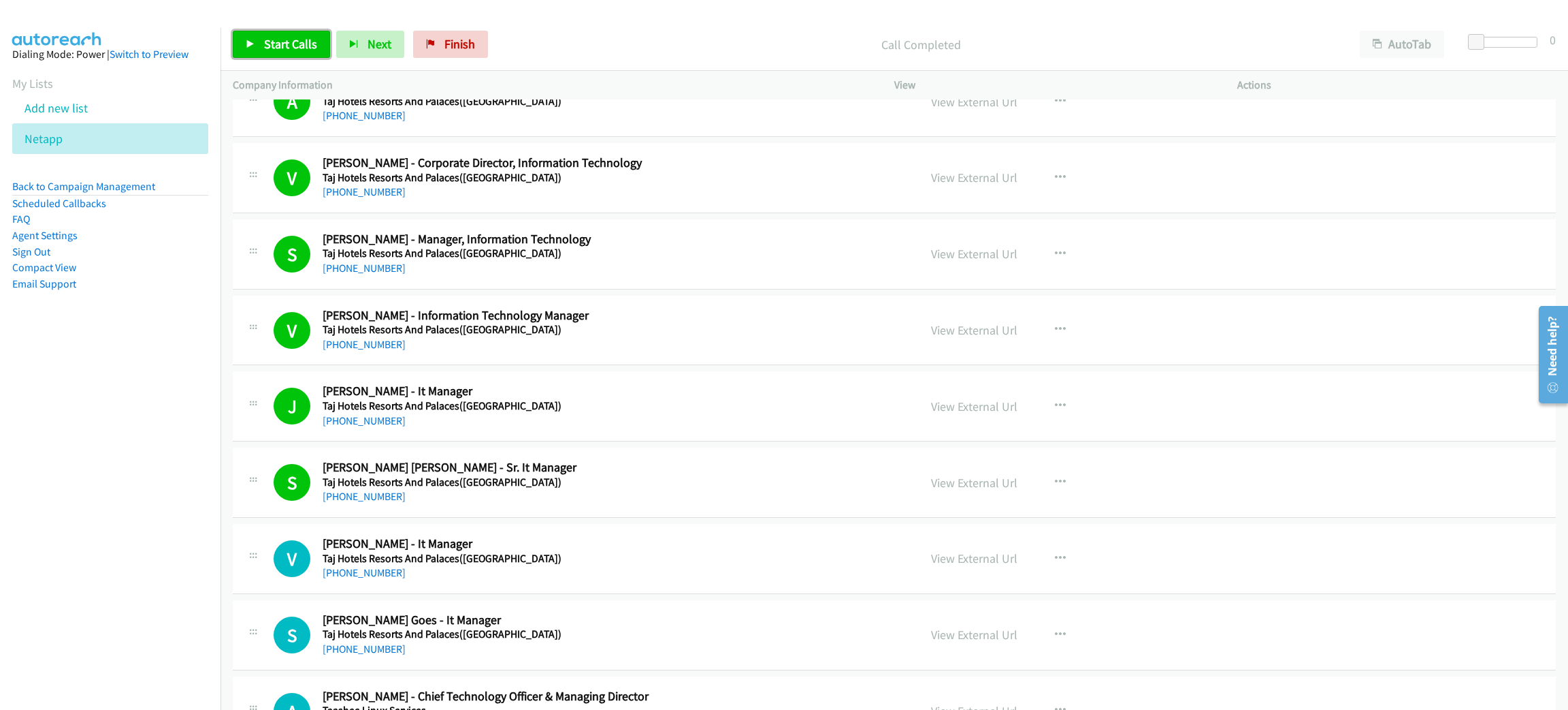
click at [301, 47] on span "Start Calls" at bounding box center [291, 44] width 53 height 16
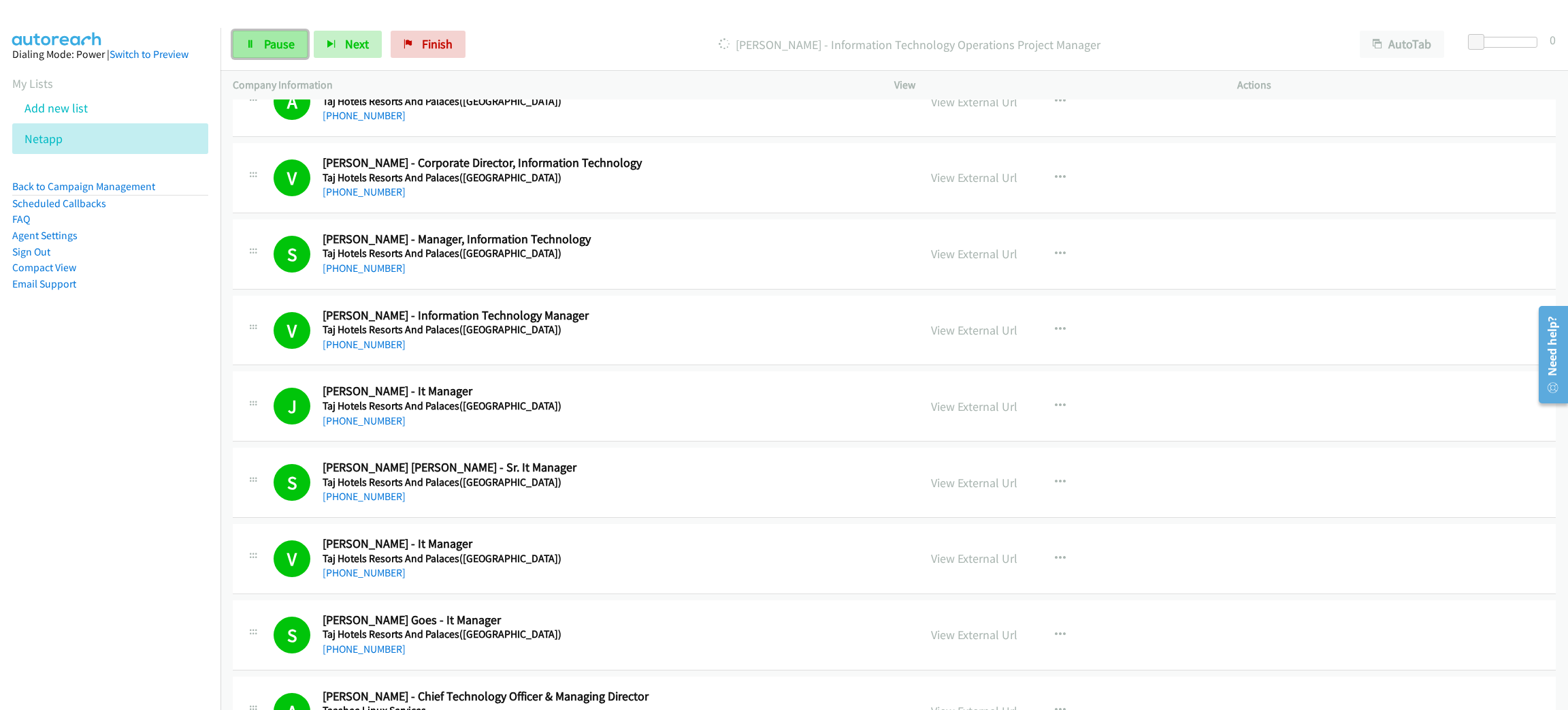
click at [268, 44] on span "Pause" at bounding box center [279, 44] width 30 height 16
click at [299, 42] on span "Start Calls" at bounding box center [291, 44] width 53 height 16
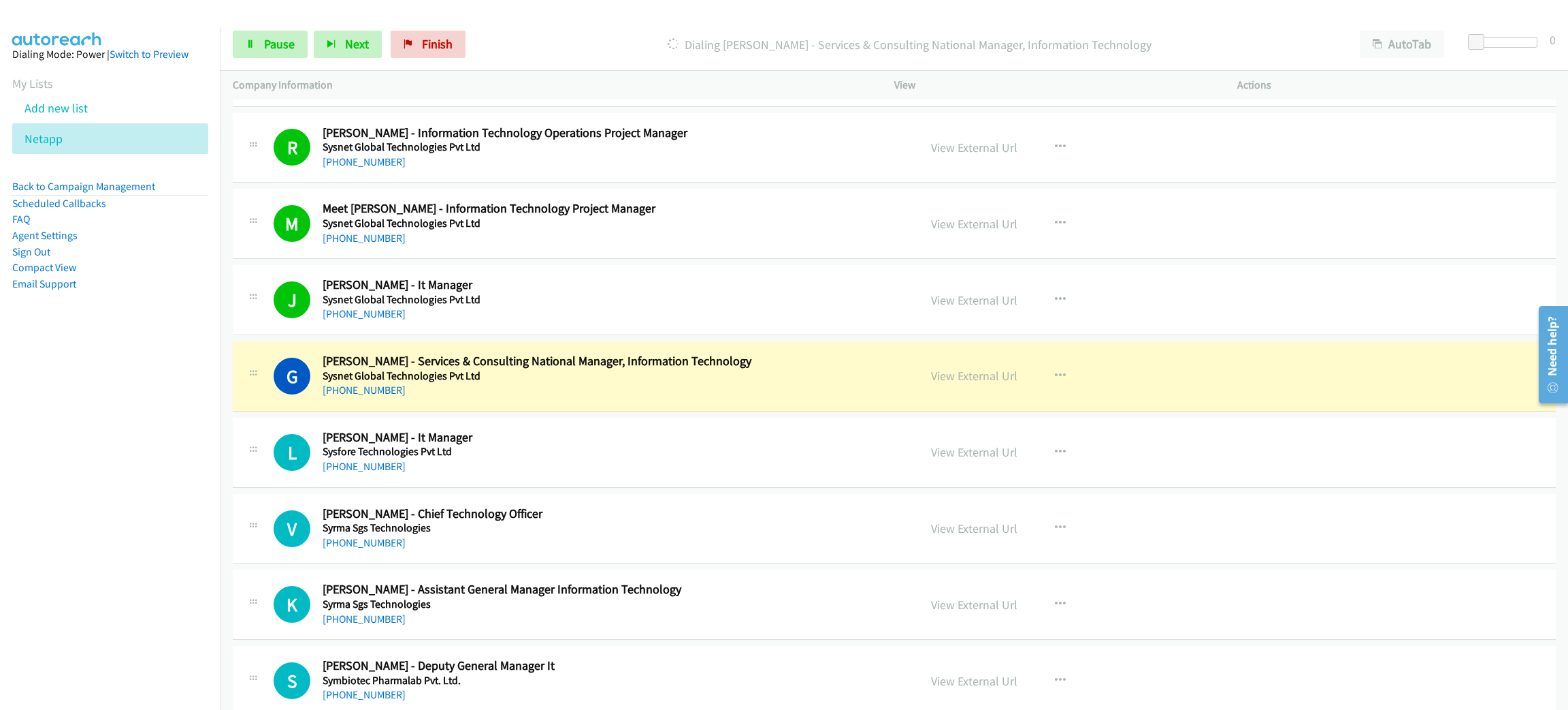
scroll to position [1635, 0]
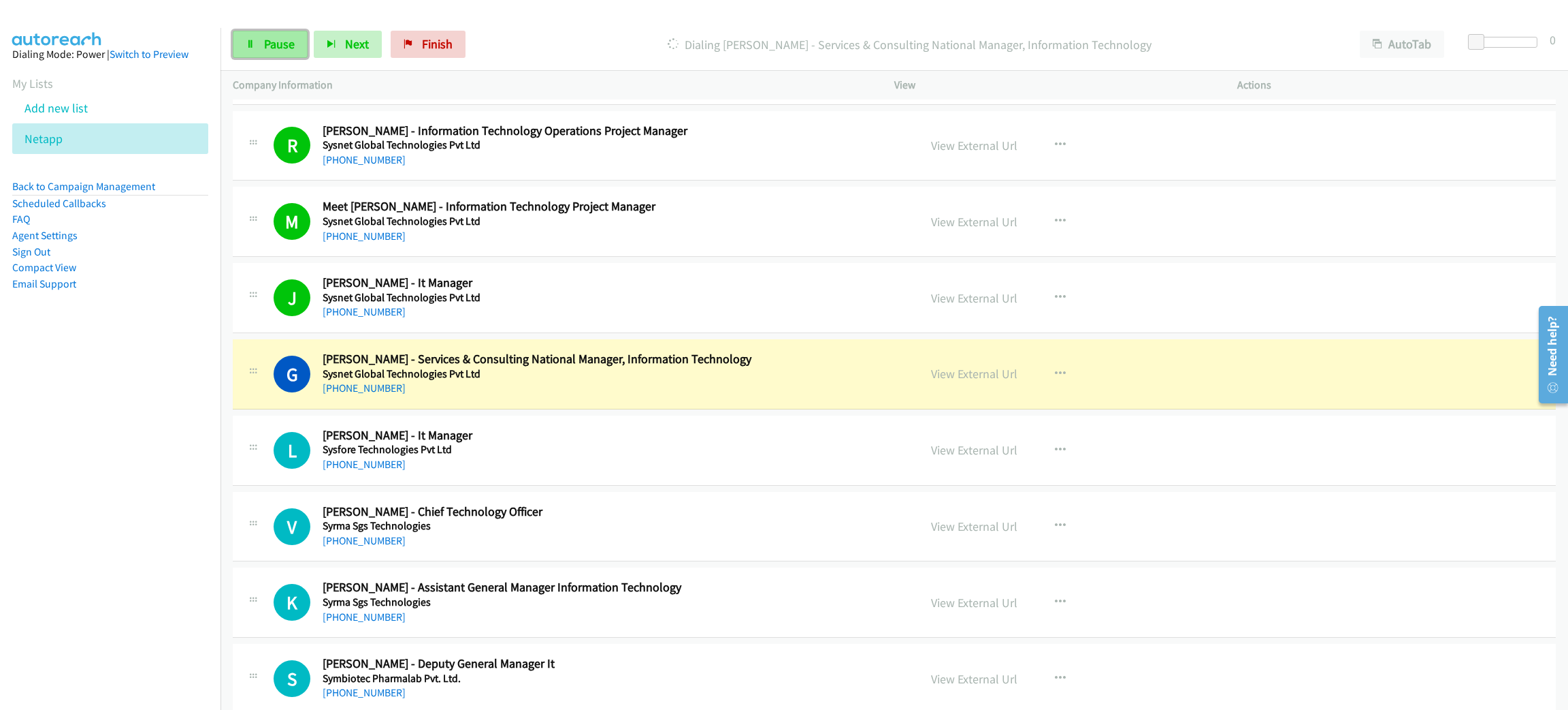
click at [287, 40] on span "Pause" at bounding box center [279, 44] width 30 height 16
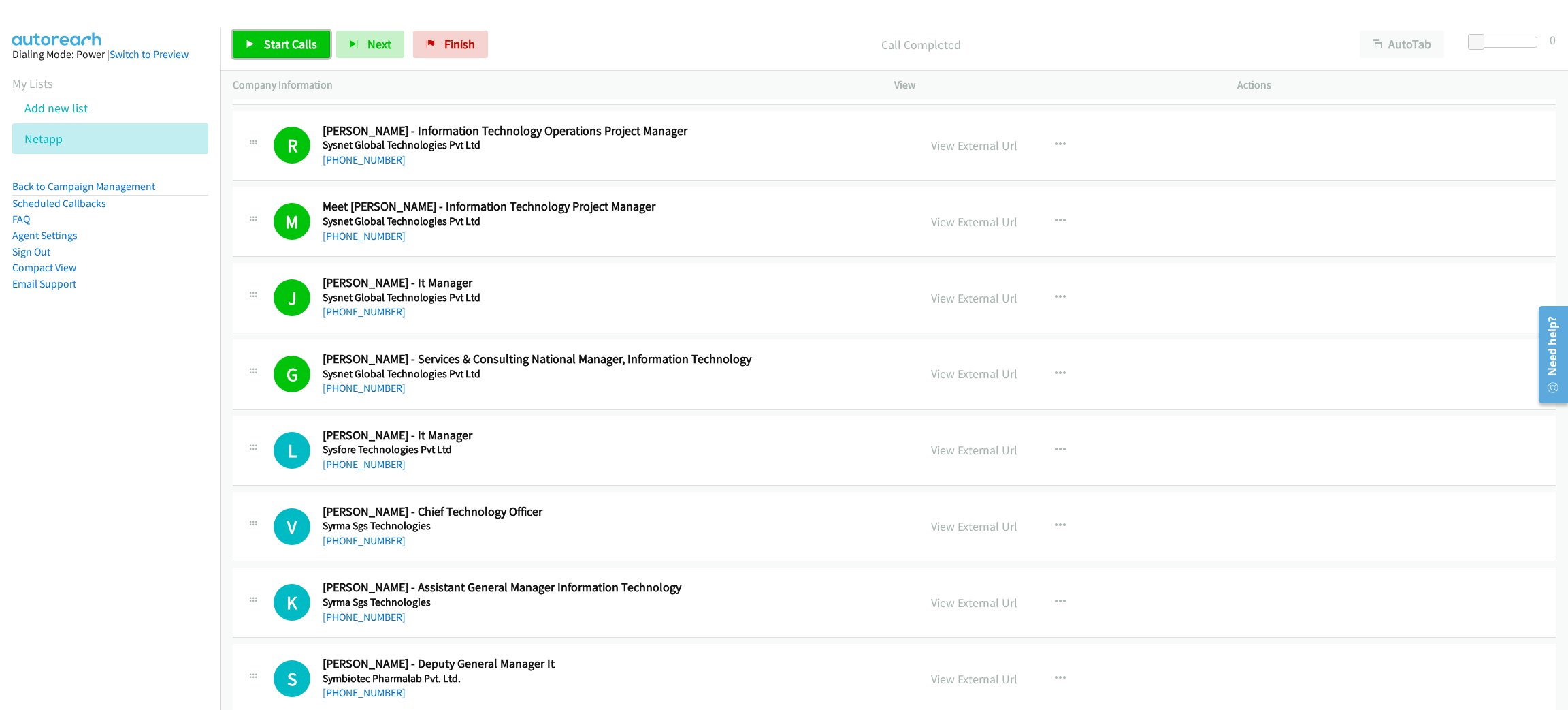
click at [279, 39] on span "Start Calls" at bounding box center [291, 44] width 53 height 16
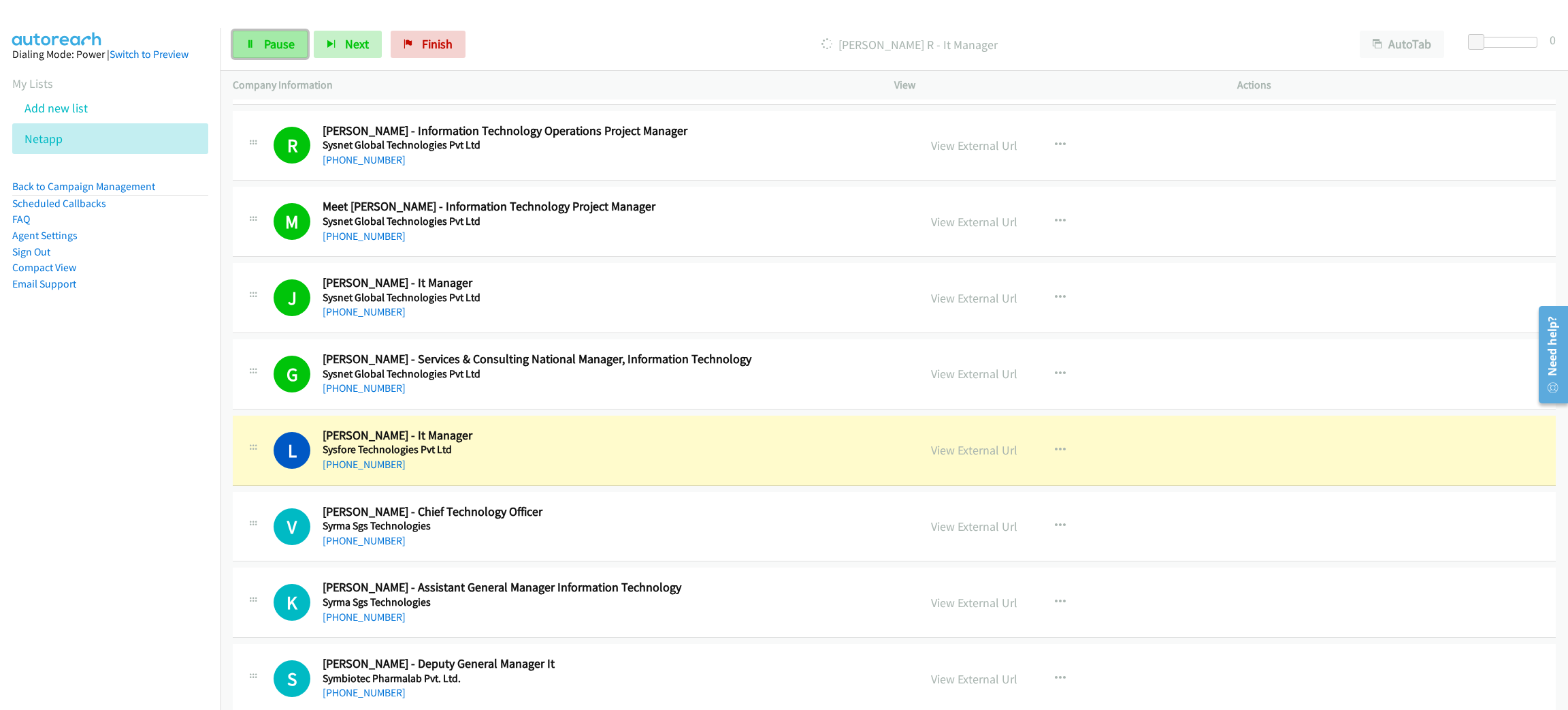
click at [300, 44] on link "Pause" at bounding box center [270, 43] width 75 height 27
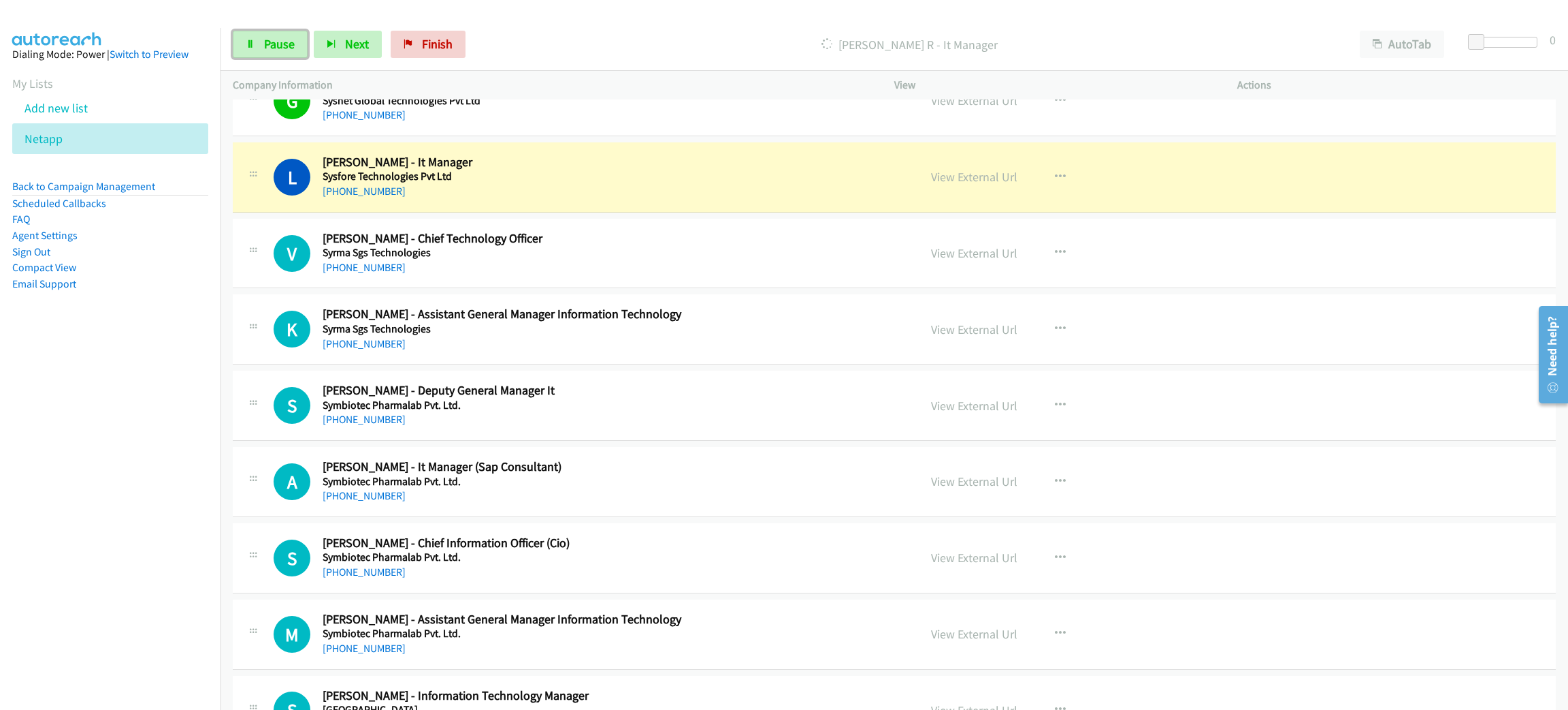
scroll to position [1941, 0]
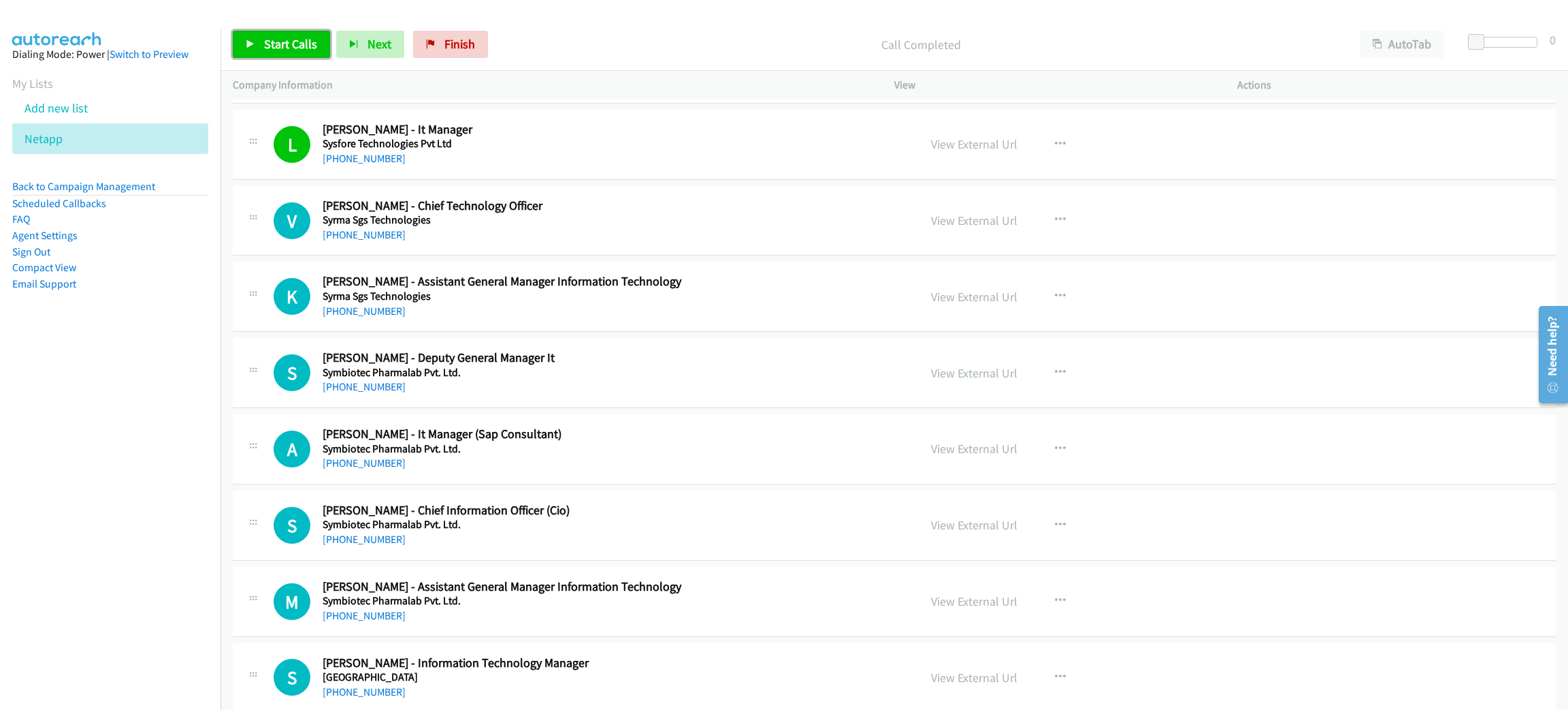
click at [288, 43] on span "Start Calls" at bounding box center [291, 44] width 53 height 16
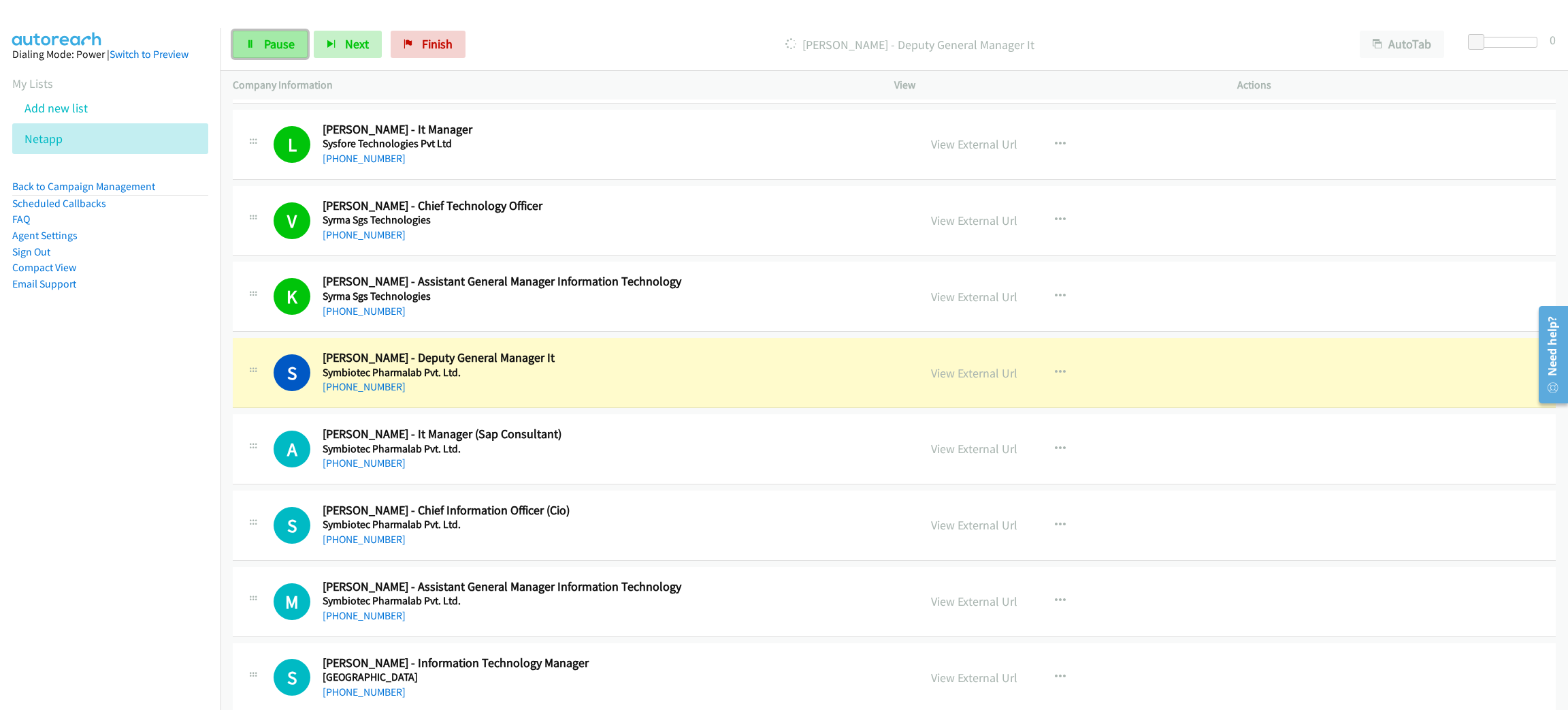
click at [264, 41] on span "Pause" at bounding box center [279, 44] width 30 height 16
drag, startPoint x: 506, startPoint y: 398, endPoint x: 963, endPoint y: 331, distance: 461.9
click at [963, 382] on div "View External Url" at bounding box center [974, 373] width 86 height 19
click at [959, 377] on link "View External Url" at bounding box center [974, 372] width 86 height 16
